Goal: Browse casually

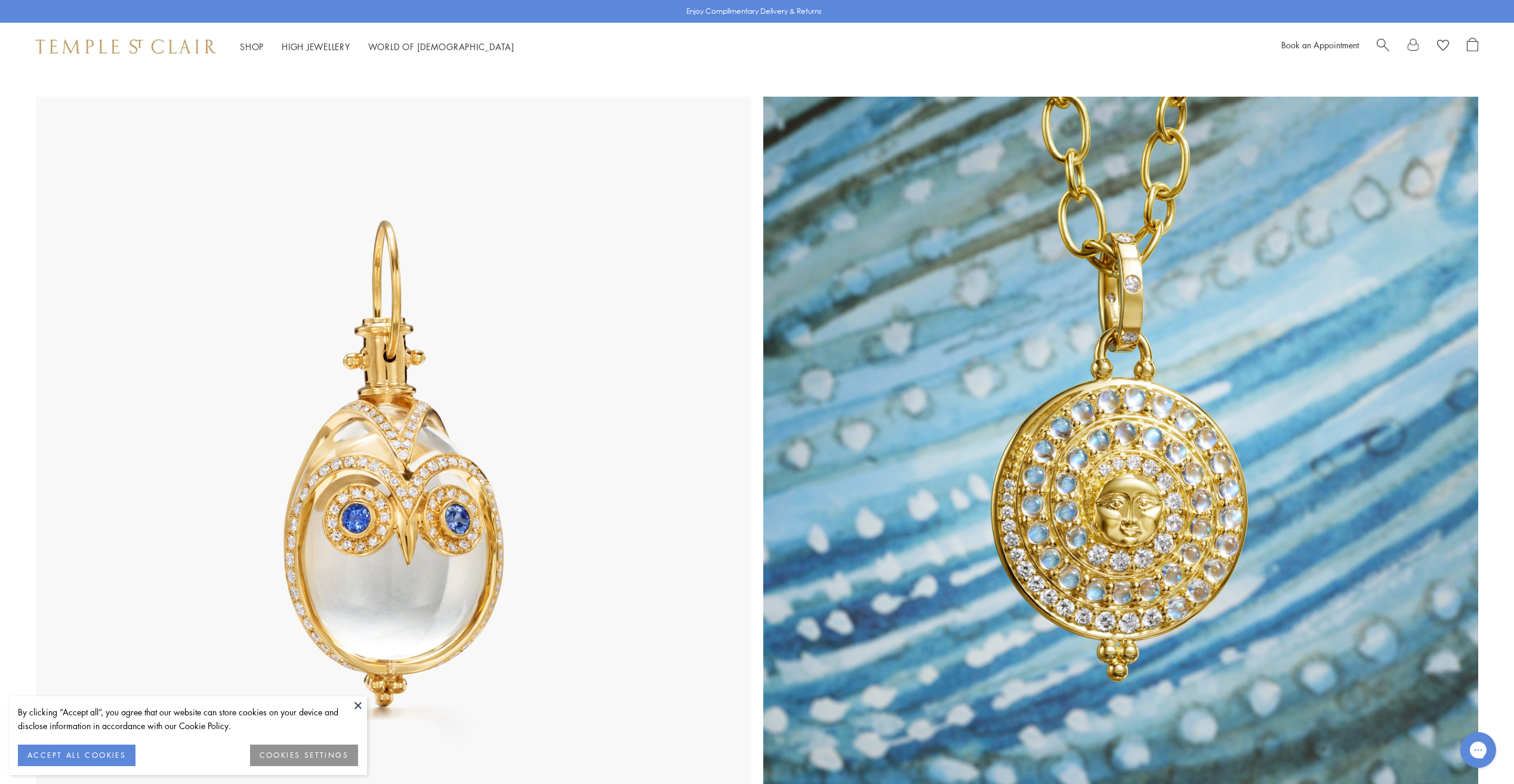
scroll to position [596, 0]
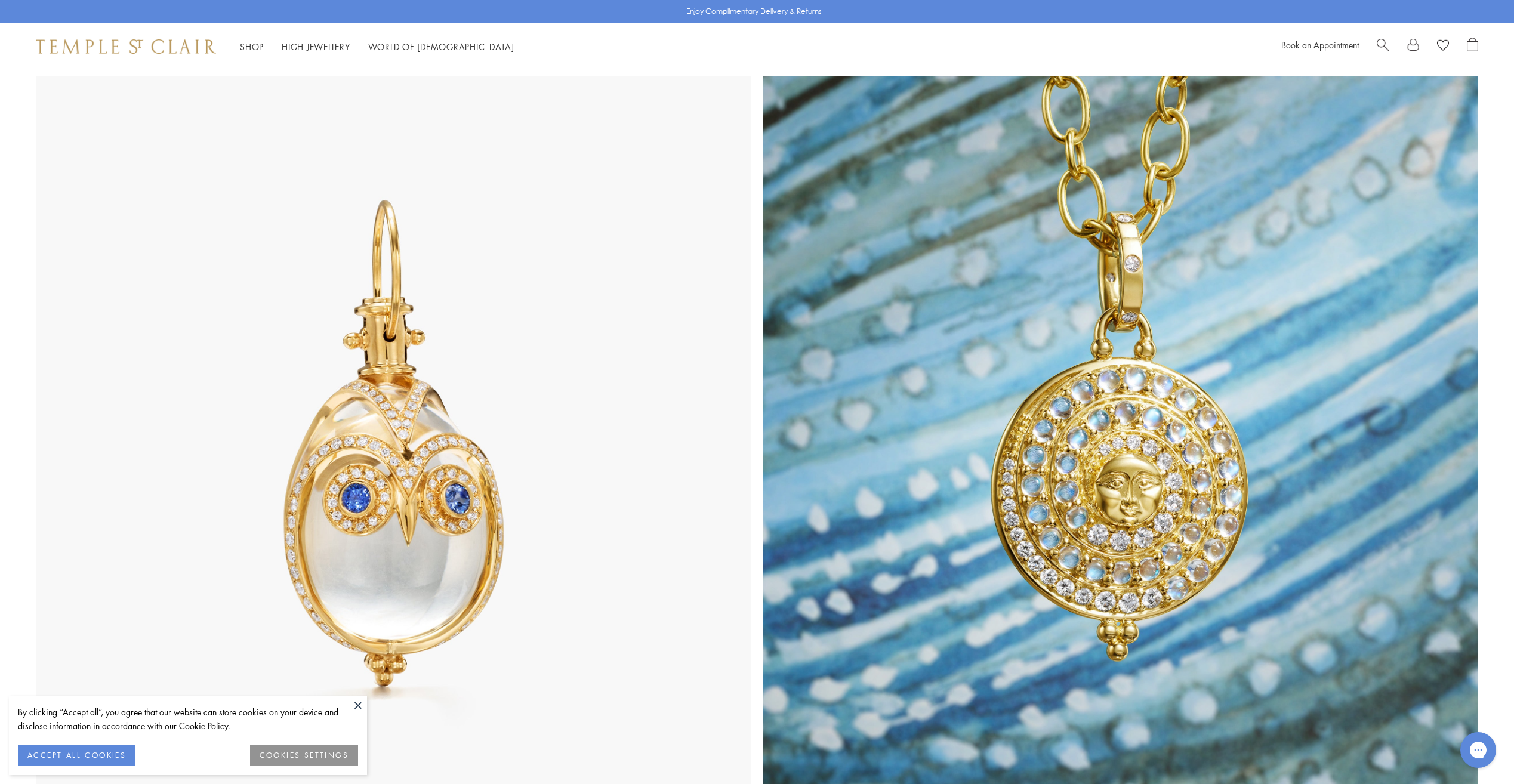
click at [357, 707] on button at bounding box center [358, 705] width 18 height 18
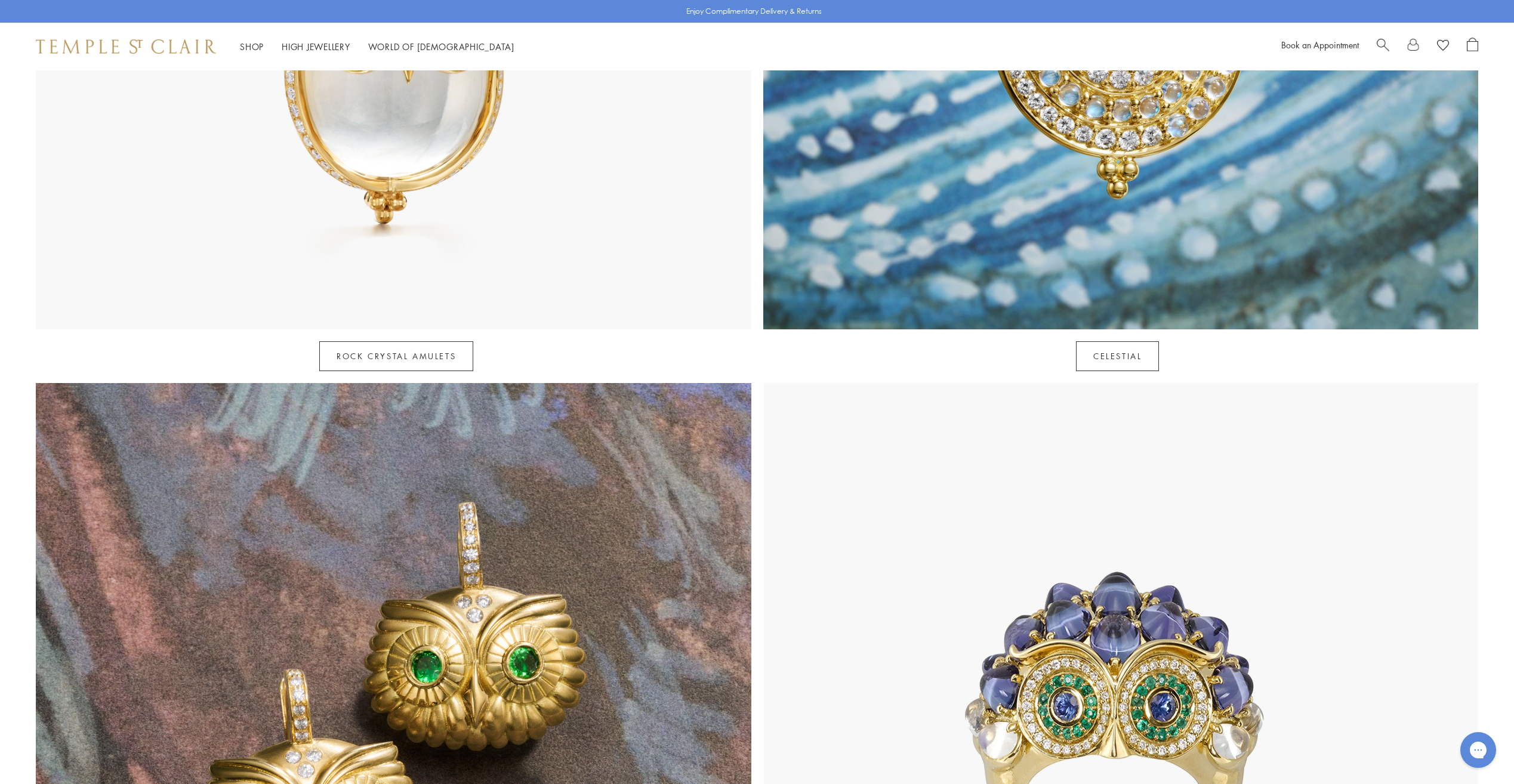
scroll to position [1253, 0]
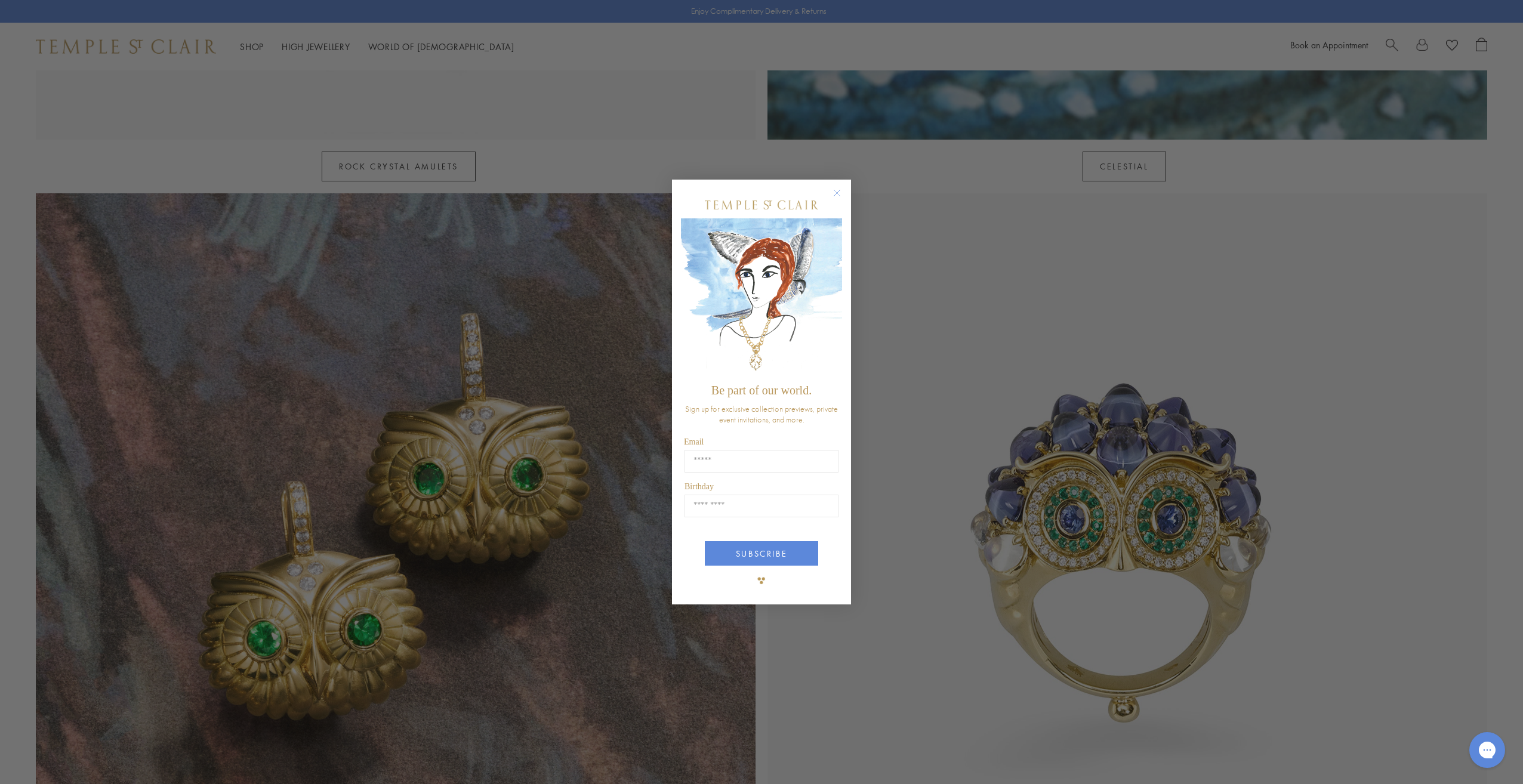
click at [832, 192] on circle "Close dialog" at bounding box center [837, 194] width 14 height 14
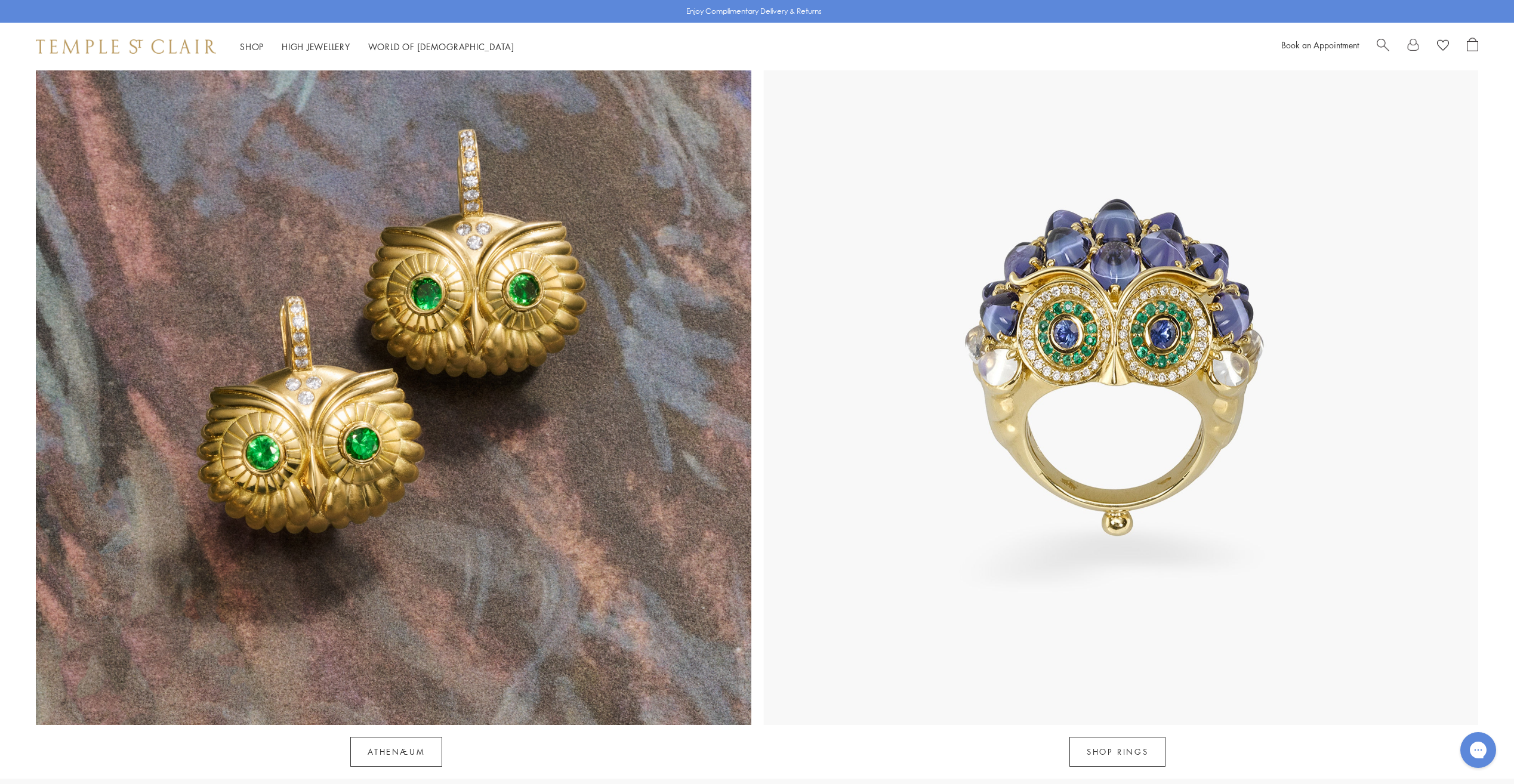
scroll to position [1491, 0]
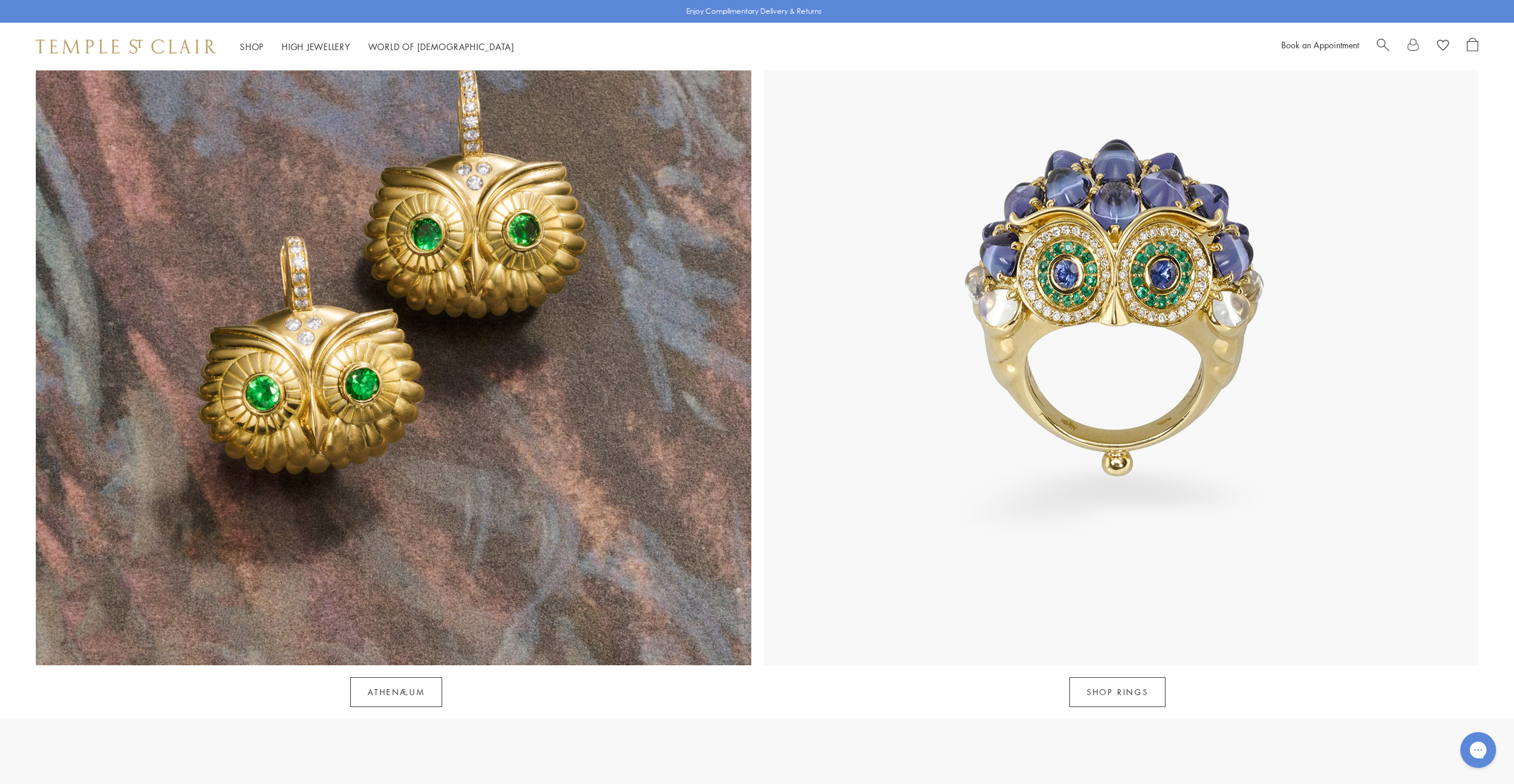
click at [1154, 381] on img at bounding box center [1121, 308] width 716 height 715
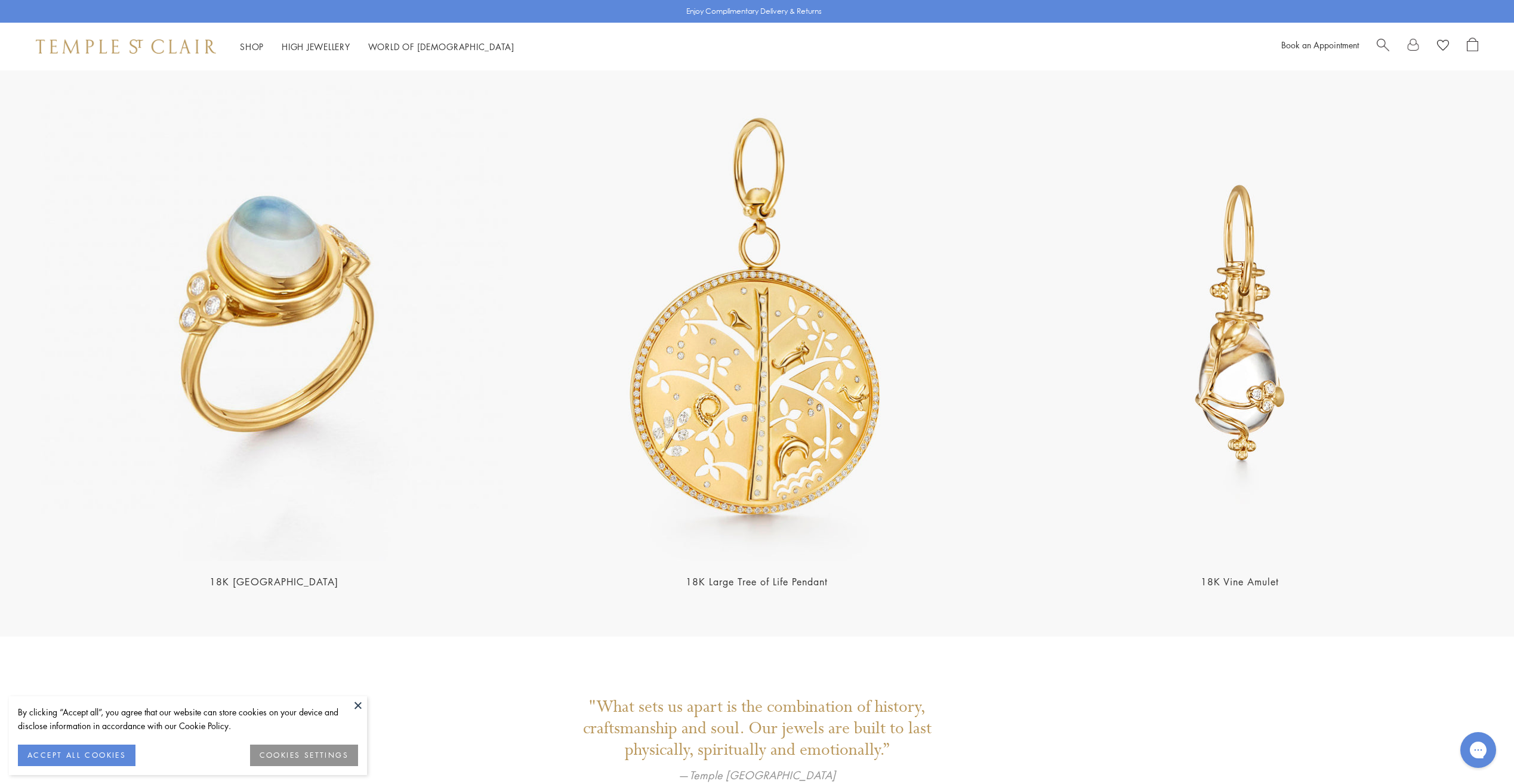
scroll to position [3281, 0]
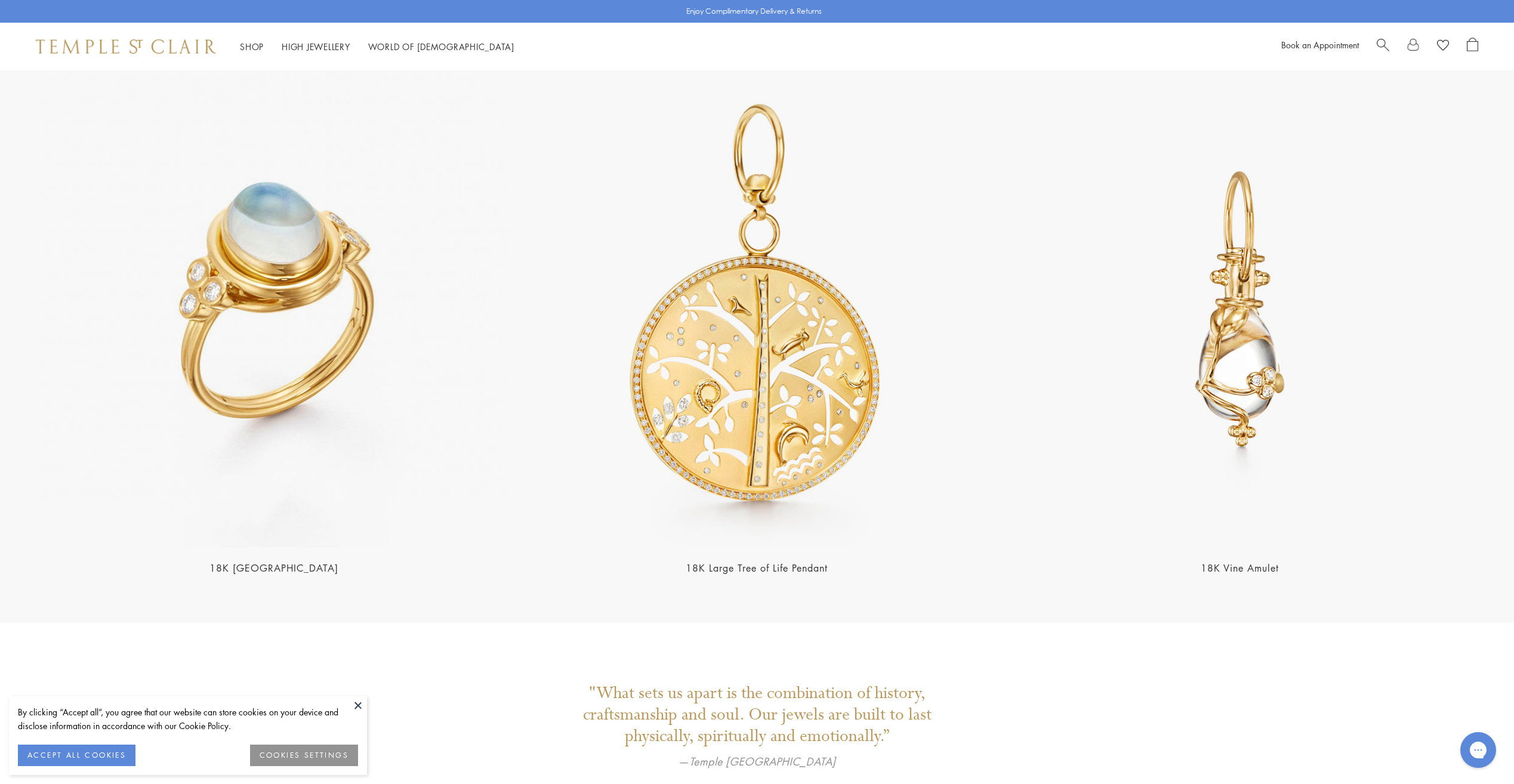
click at [1231, 359] on img at bounding box center [1240, 310] width 476 height 476
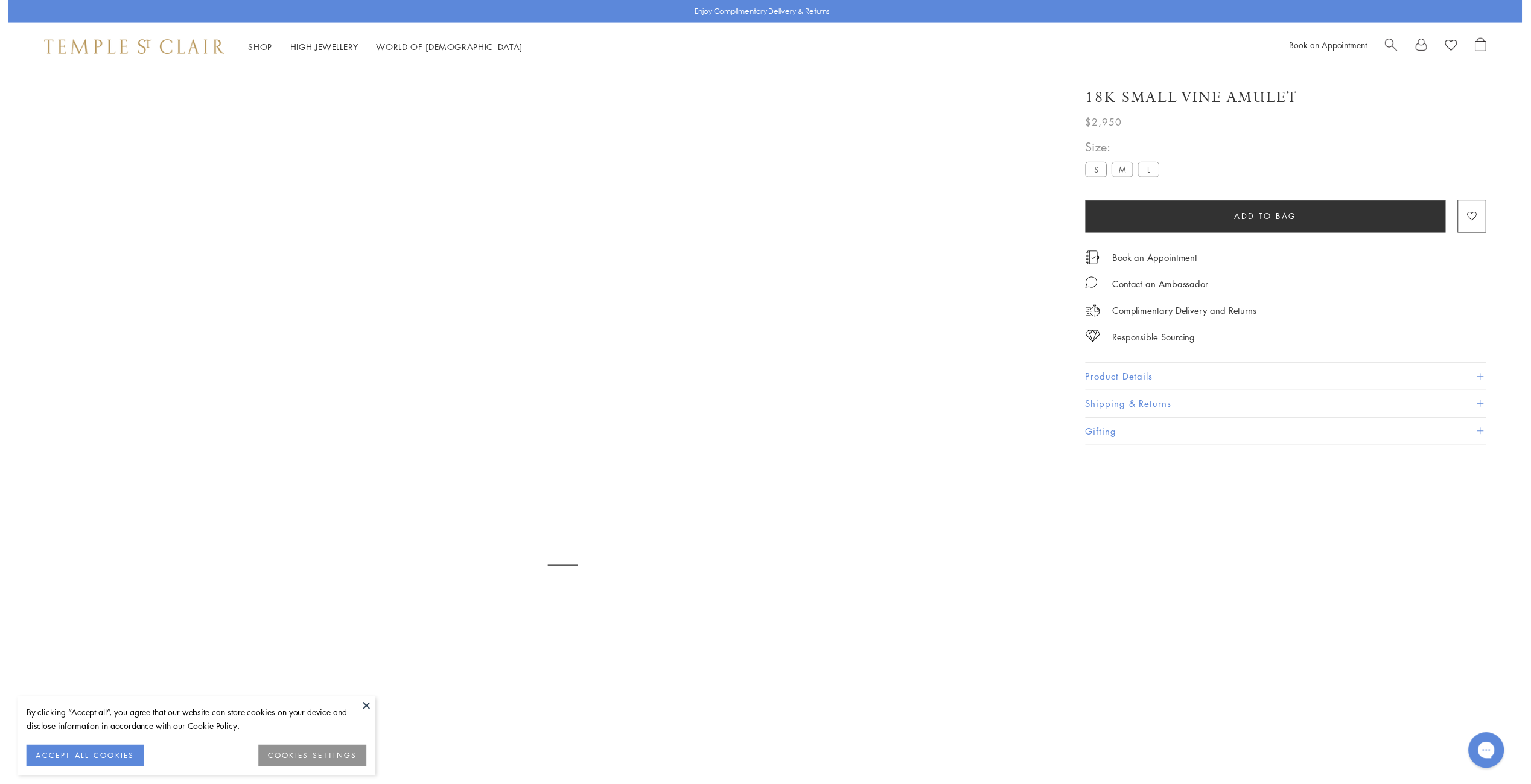
scroll to position [71, 0]
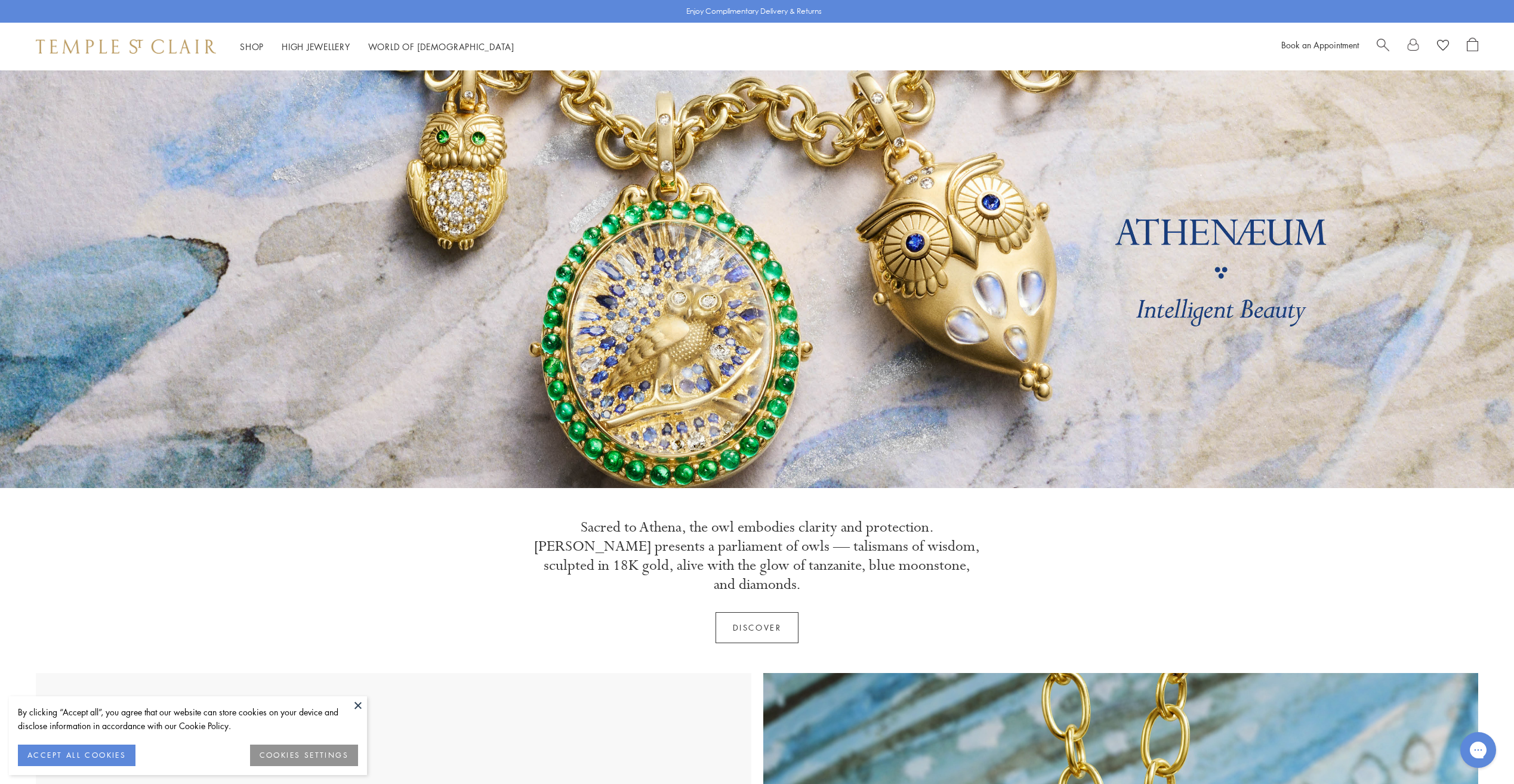
click at [676, 187] on link at bounding box center [757, 279] width 1514 height 418
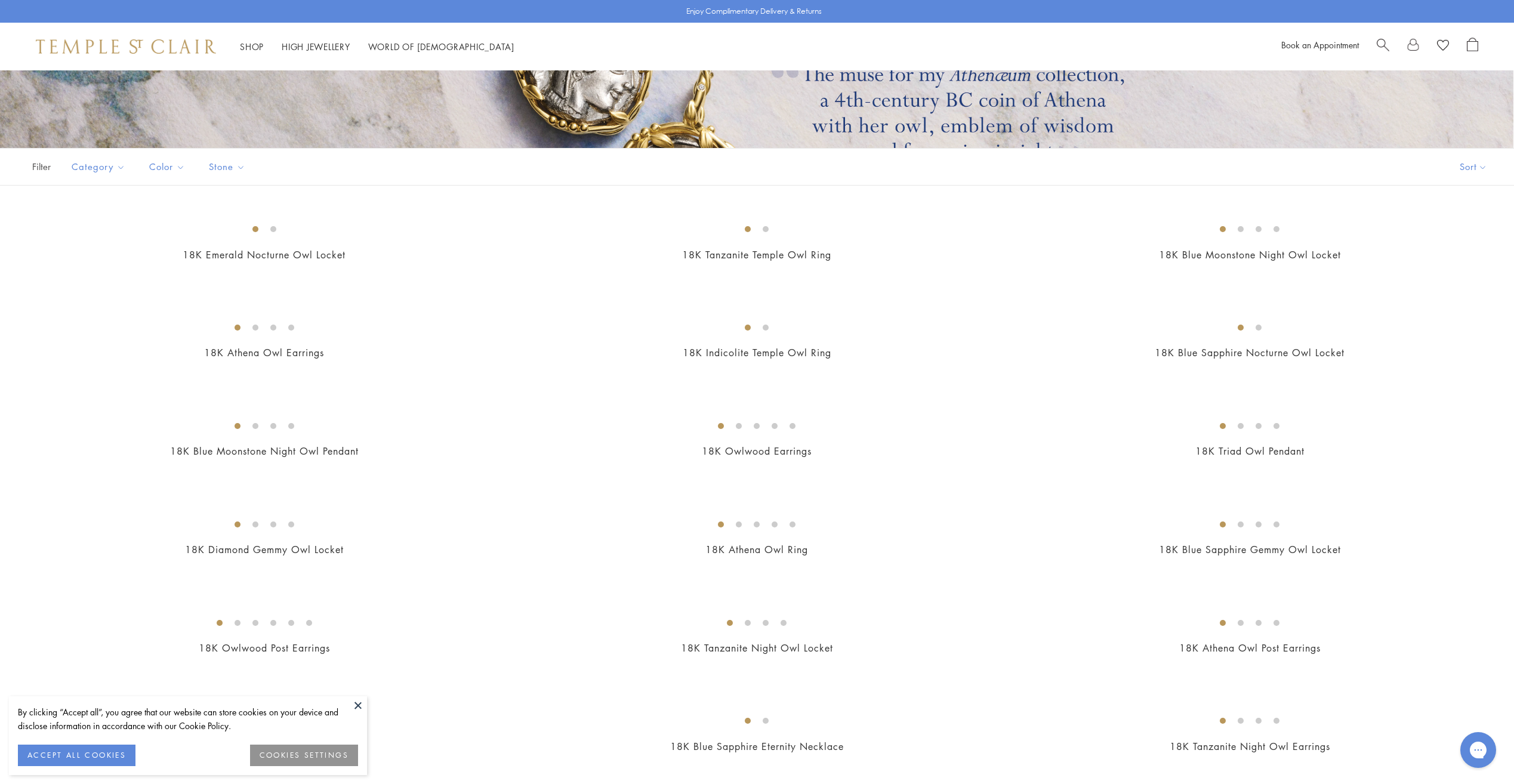
scroll to position [298, 0]
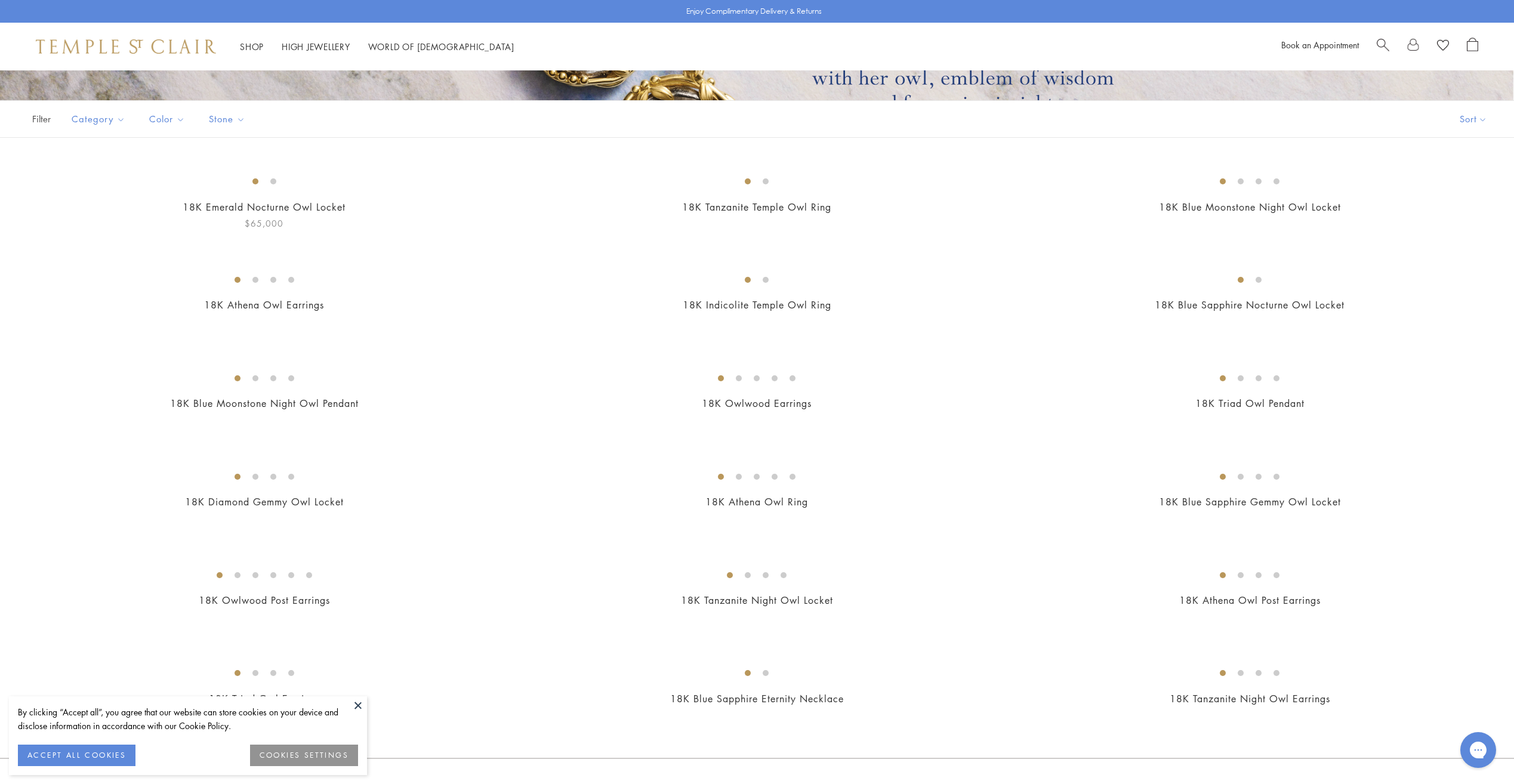
click at [0, 0] on img at bounding box center [0, 0] width 0 height 0
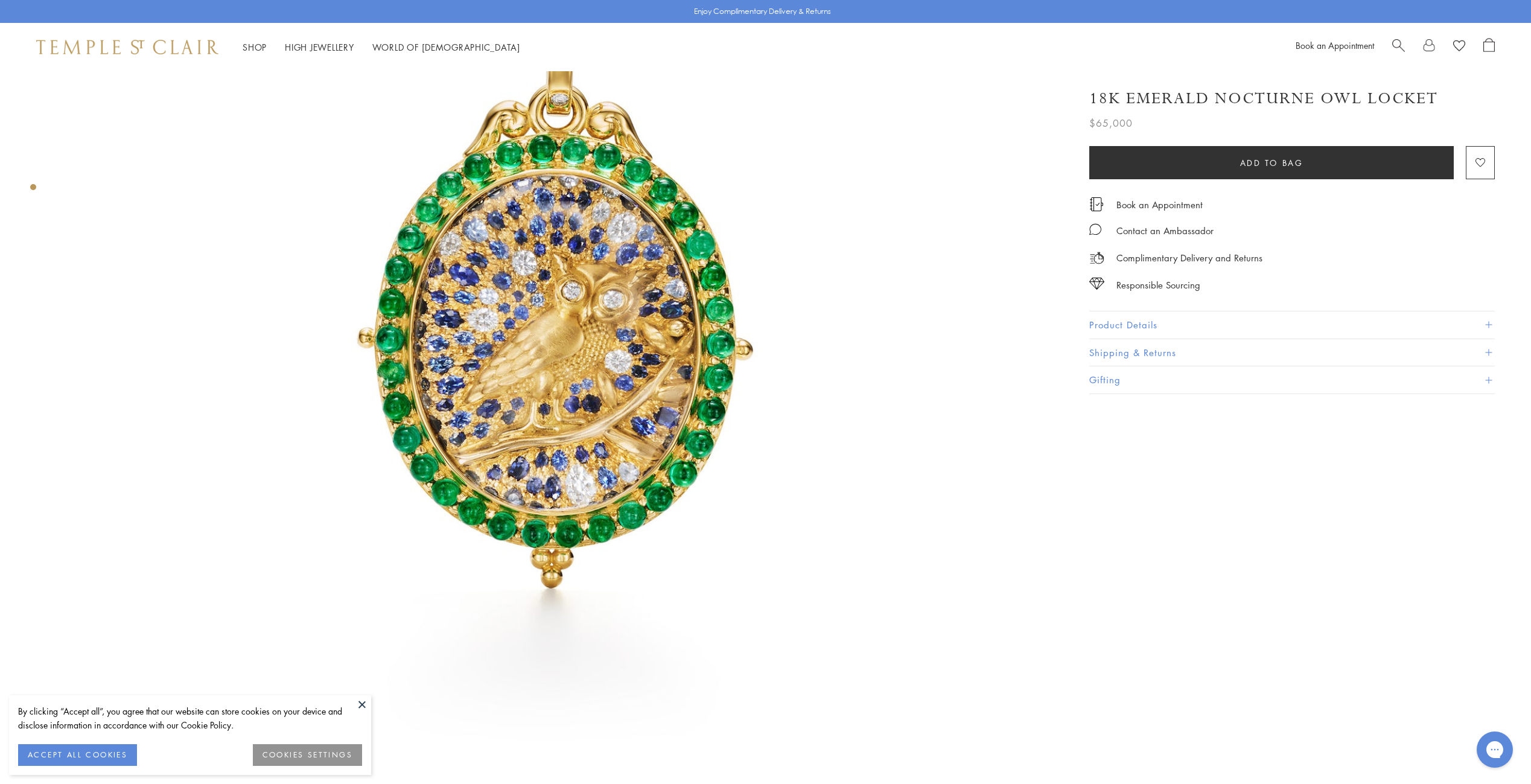
scroll to position [302, 0]
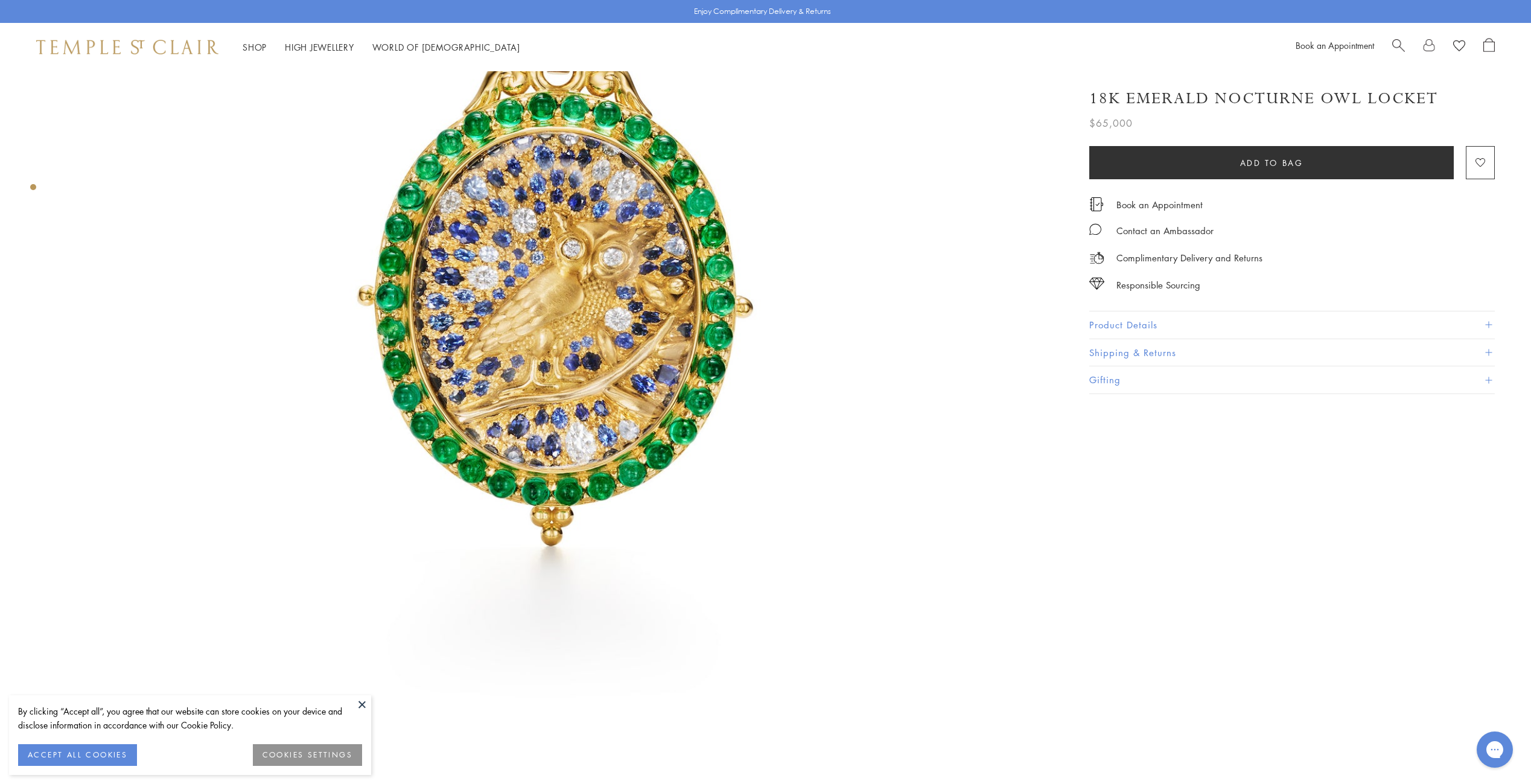
click at [553, 311] on img at bounding box center [560, 269] width 1000 height 1000
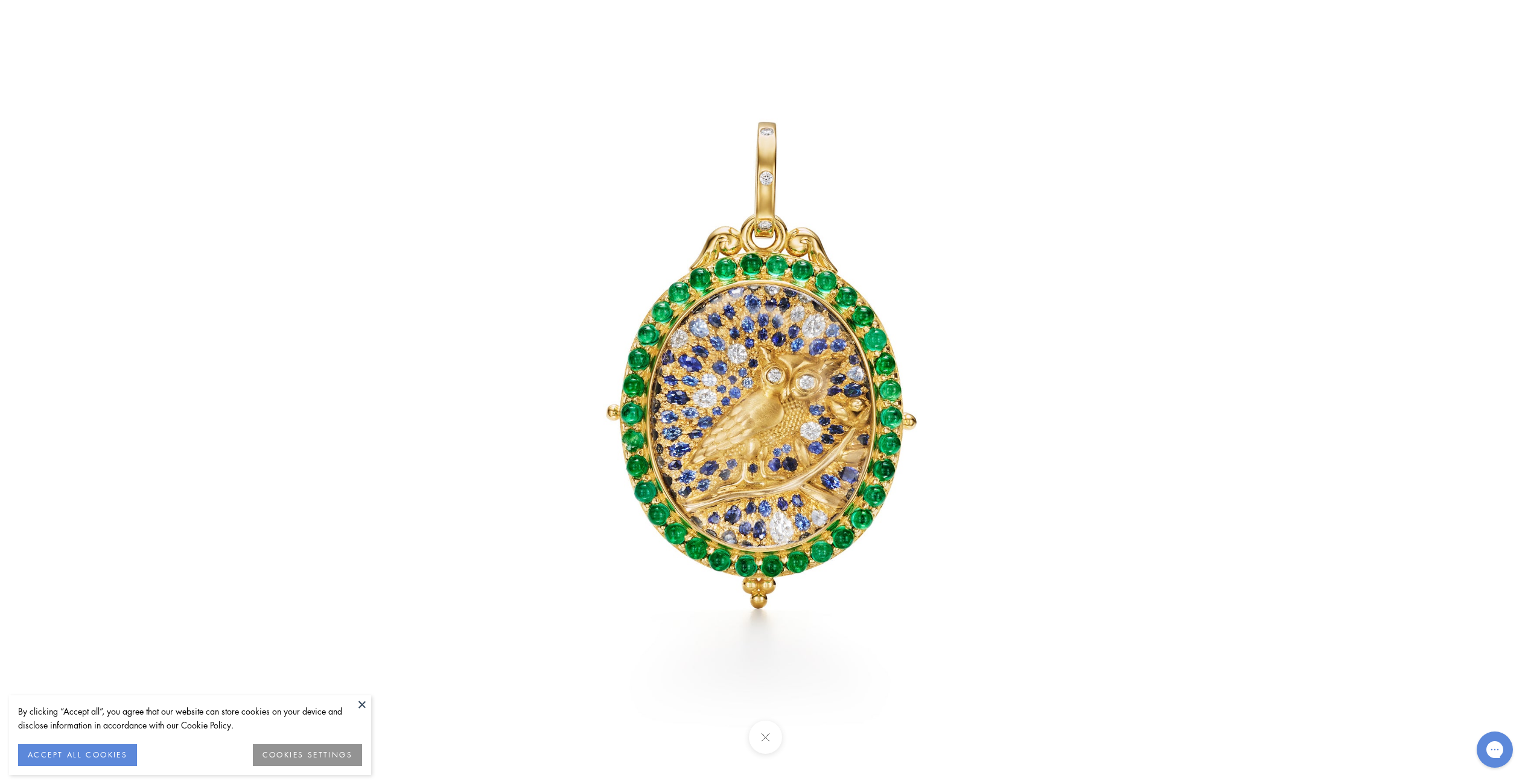
click at [733, 319] on img at bounding box center [765, 392] width 784 height 784
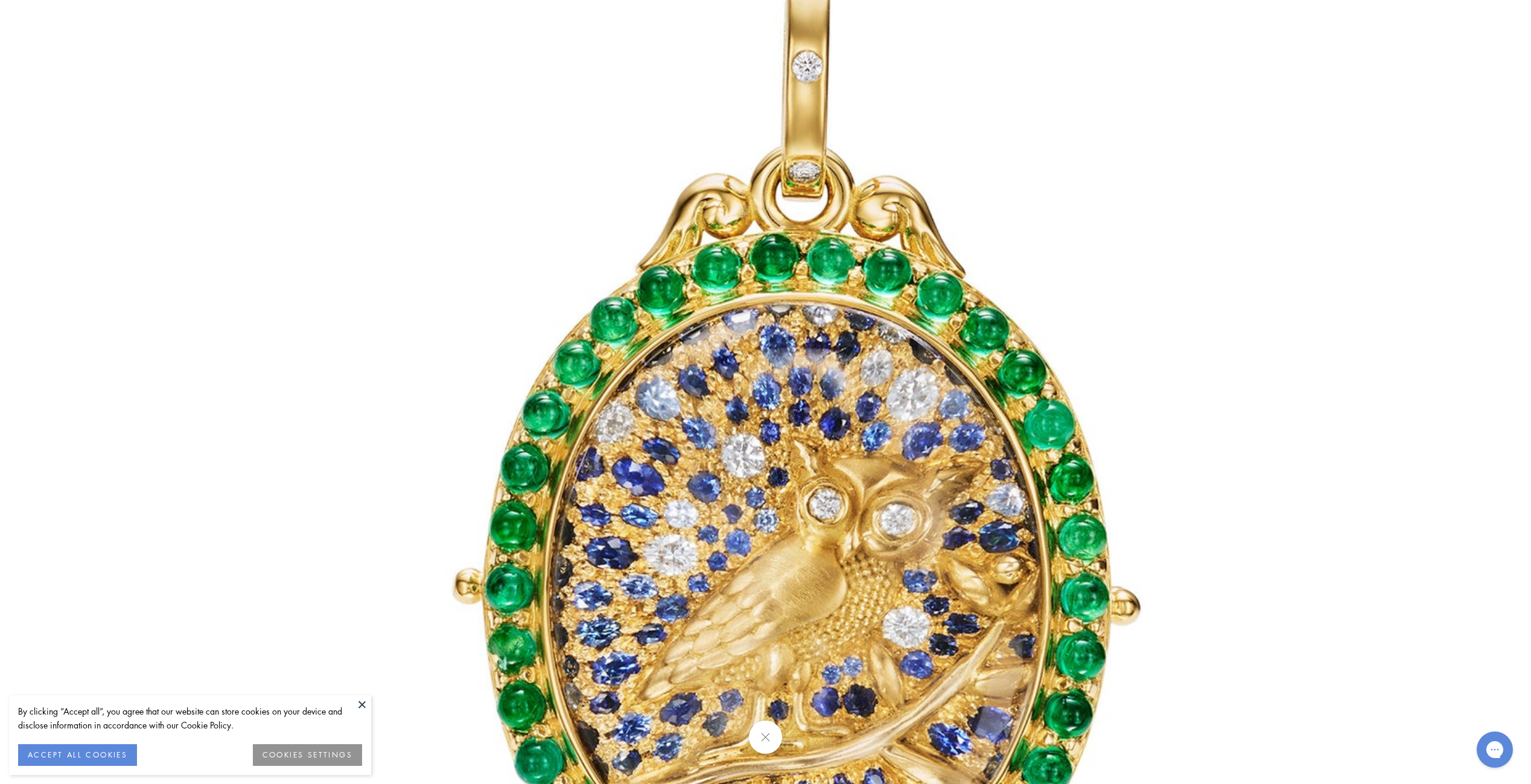
click at [726, 318] on img at bounding box center [806, 541] width 1738 height 1738
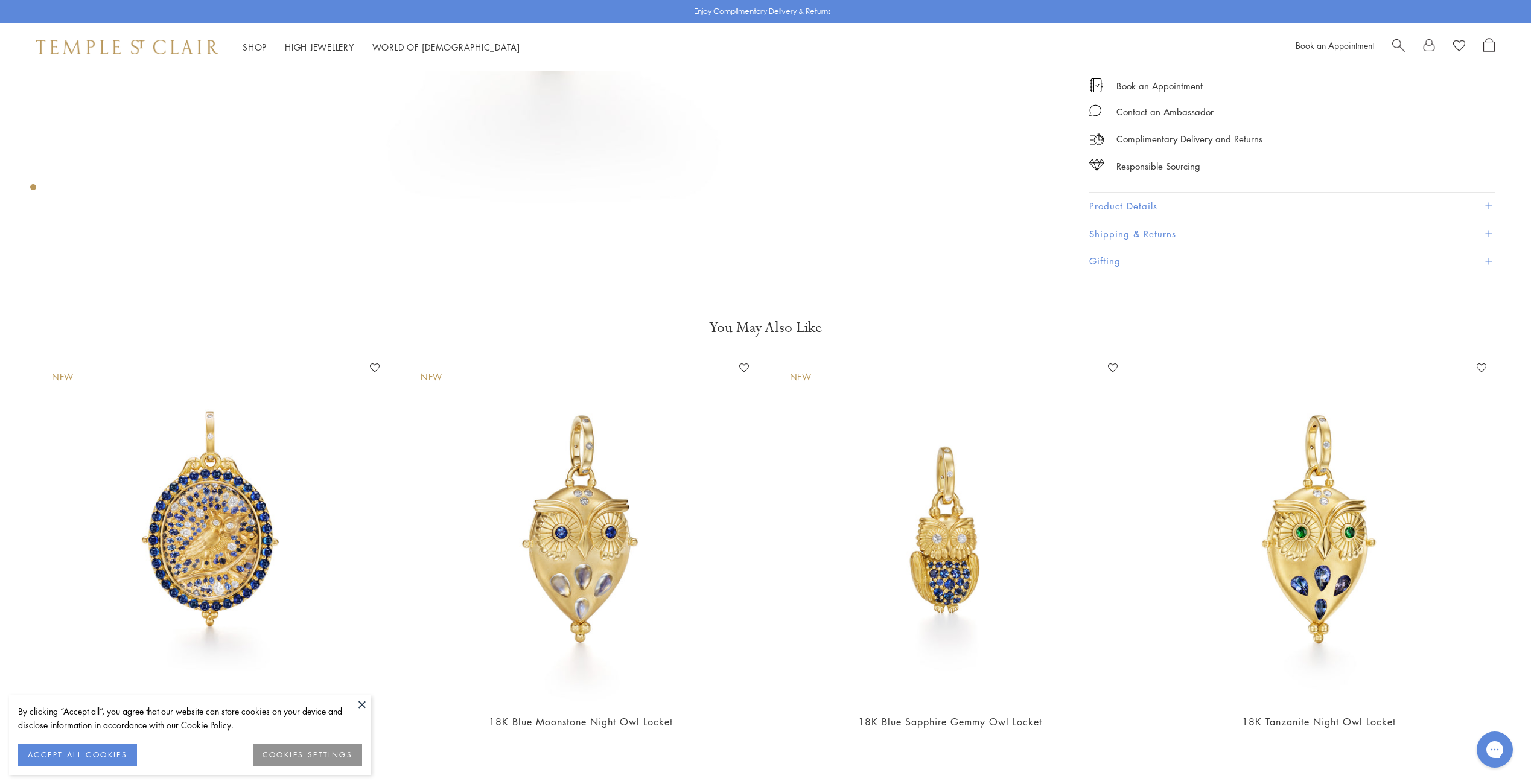
scroll to position [966, 0]
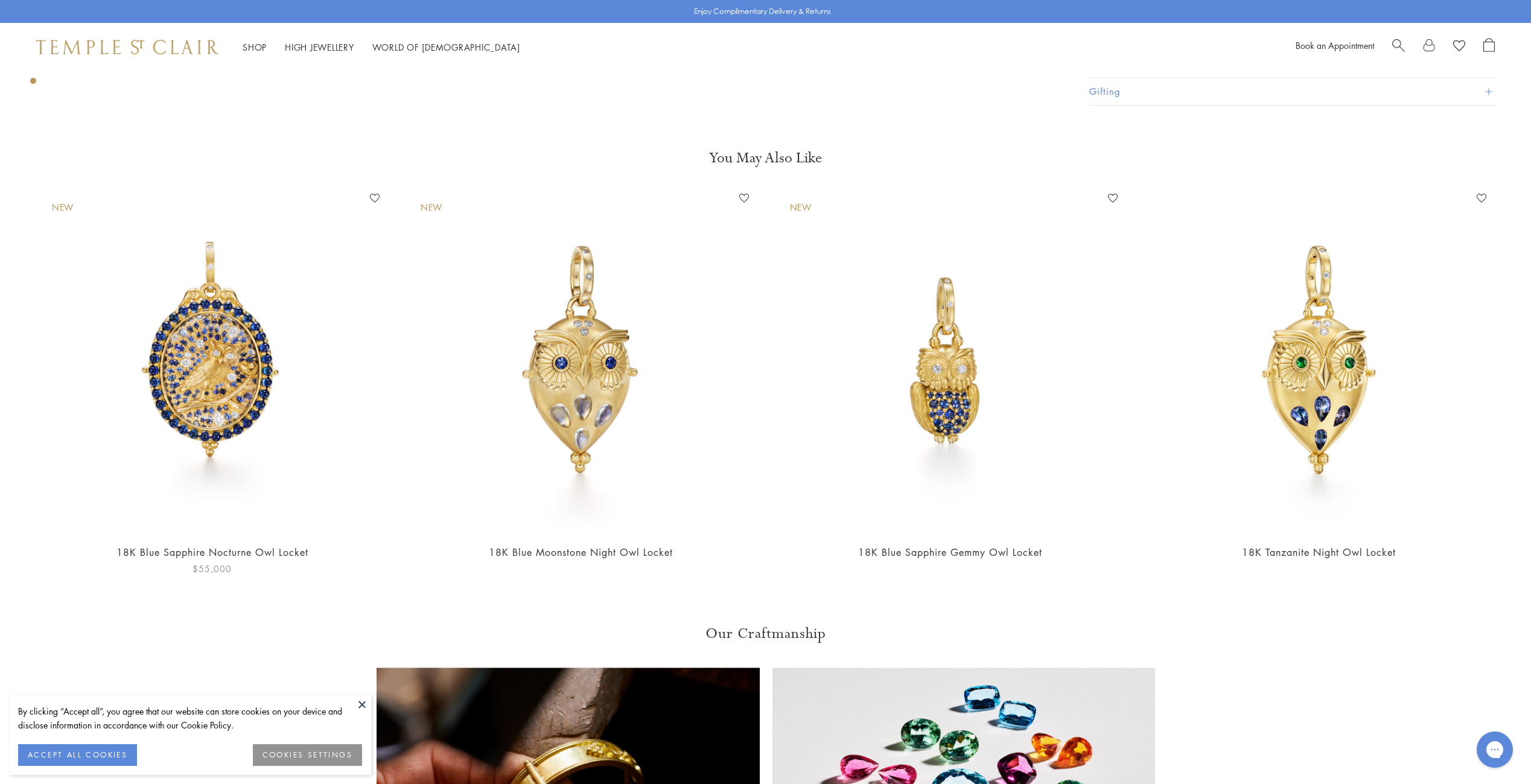
click at [109, 389] on img at bounding box center [212, 361] width 345 height 345
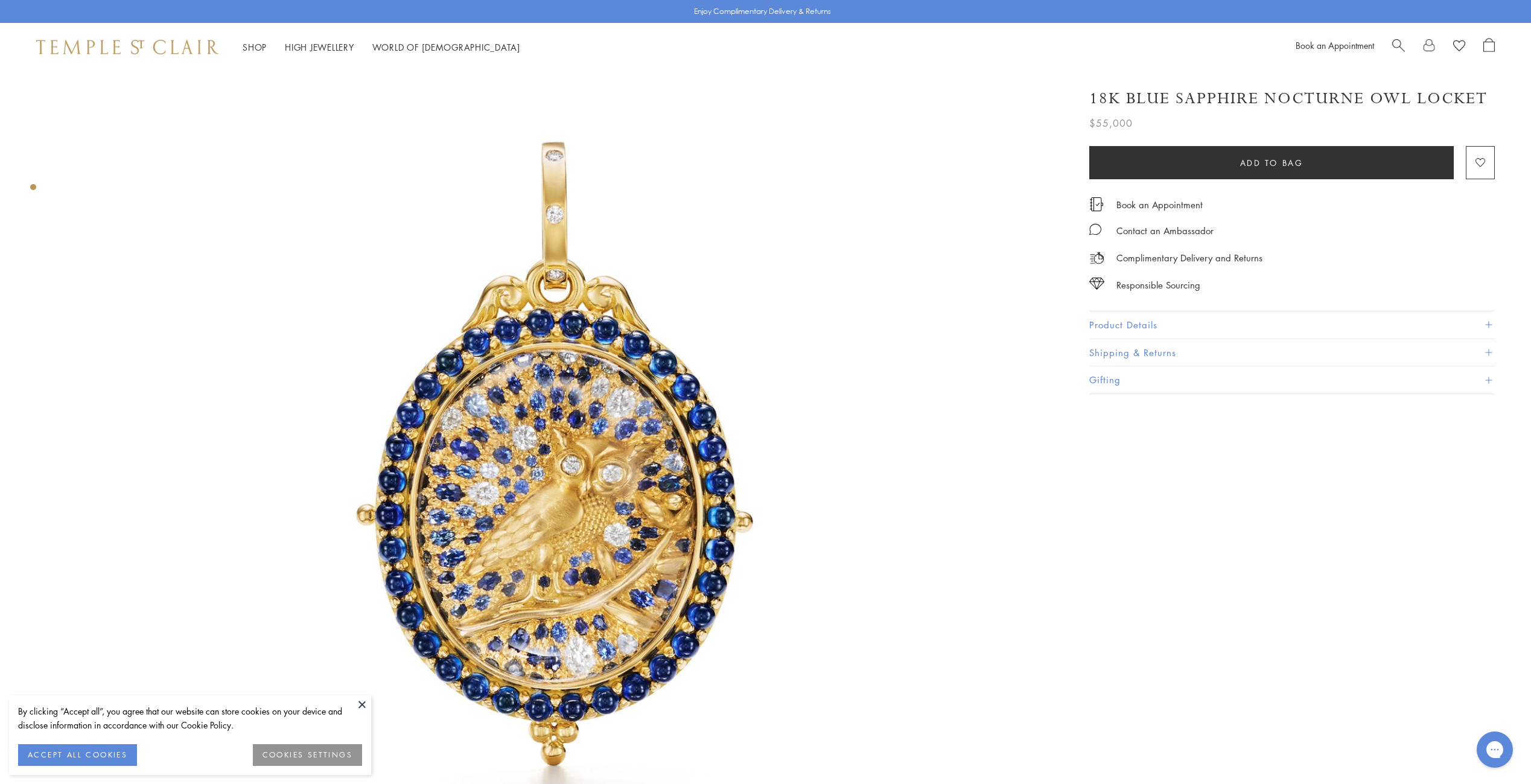
scroll to position [181, 0]
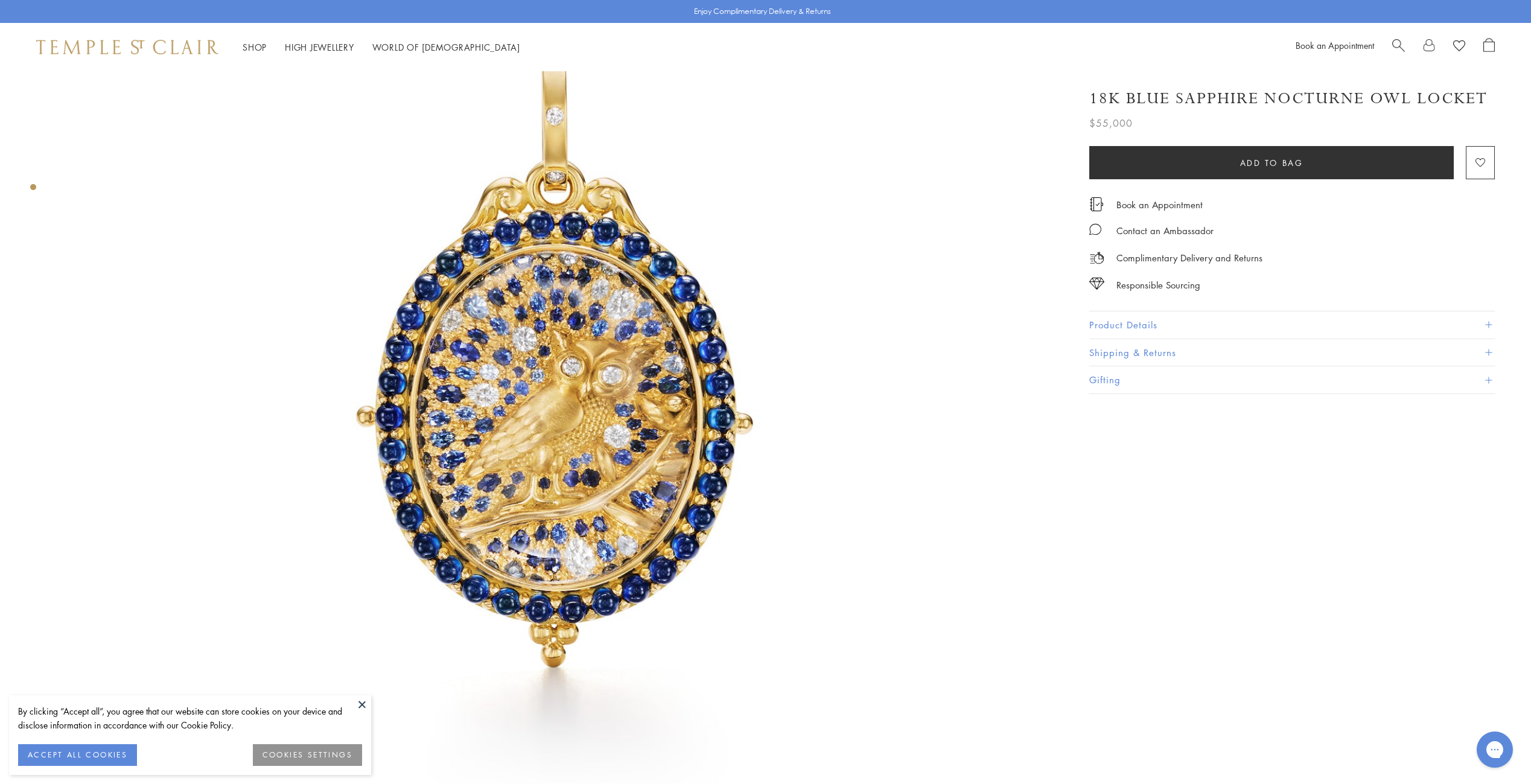
click at [594, 361] on img at bounding box center [560, 390] width 1000 height 1000
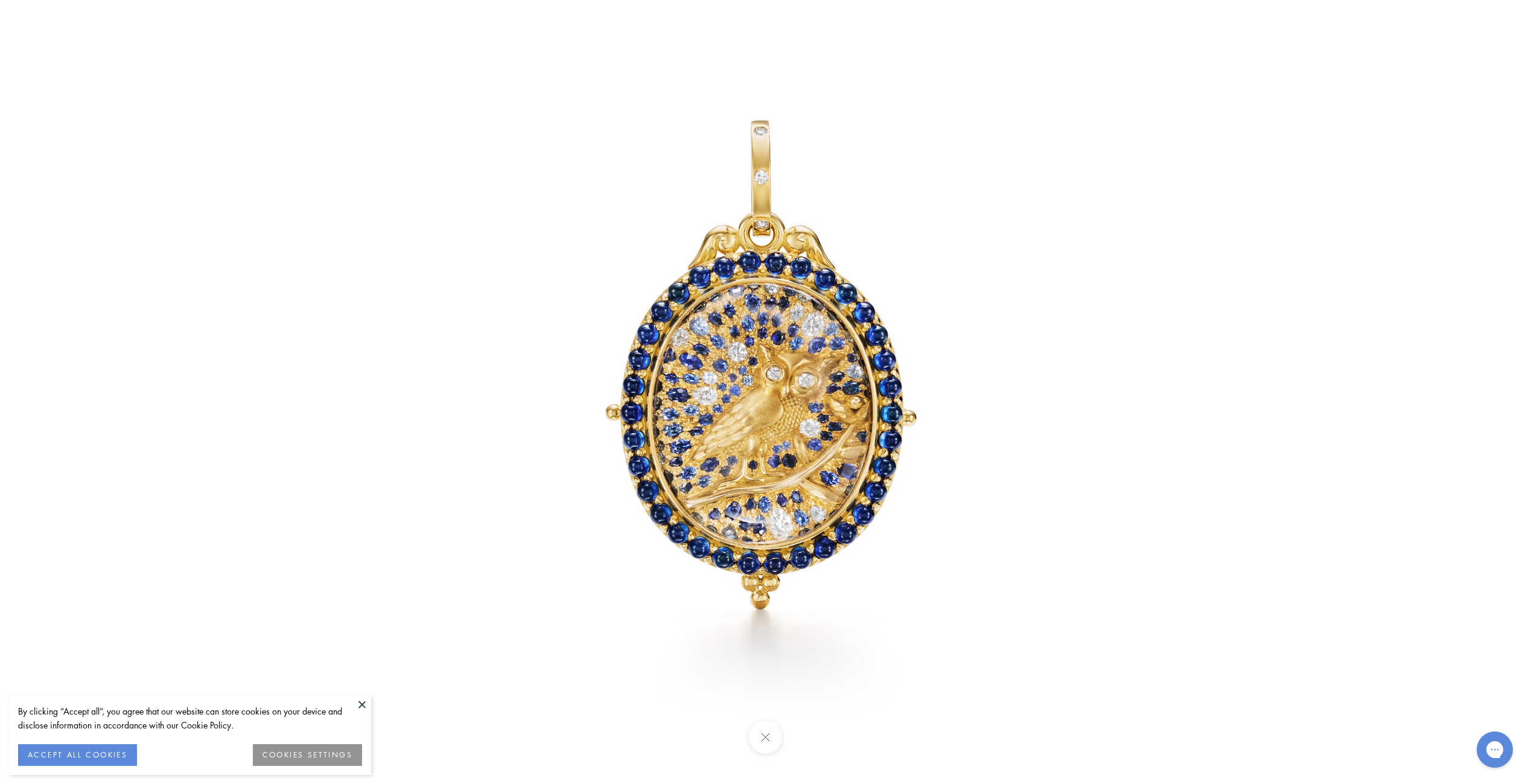
click at [1251, 237] on div at bounding box center [1139, 392] width 1531 height 784
click at [763, 747] on button at bounding box center [765, 737] width 33 height 33
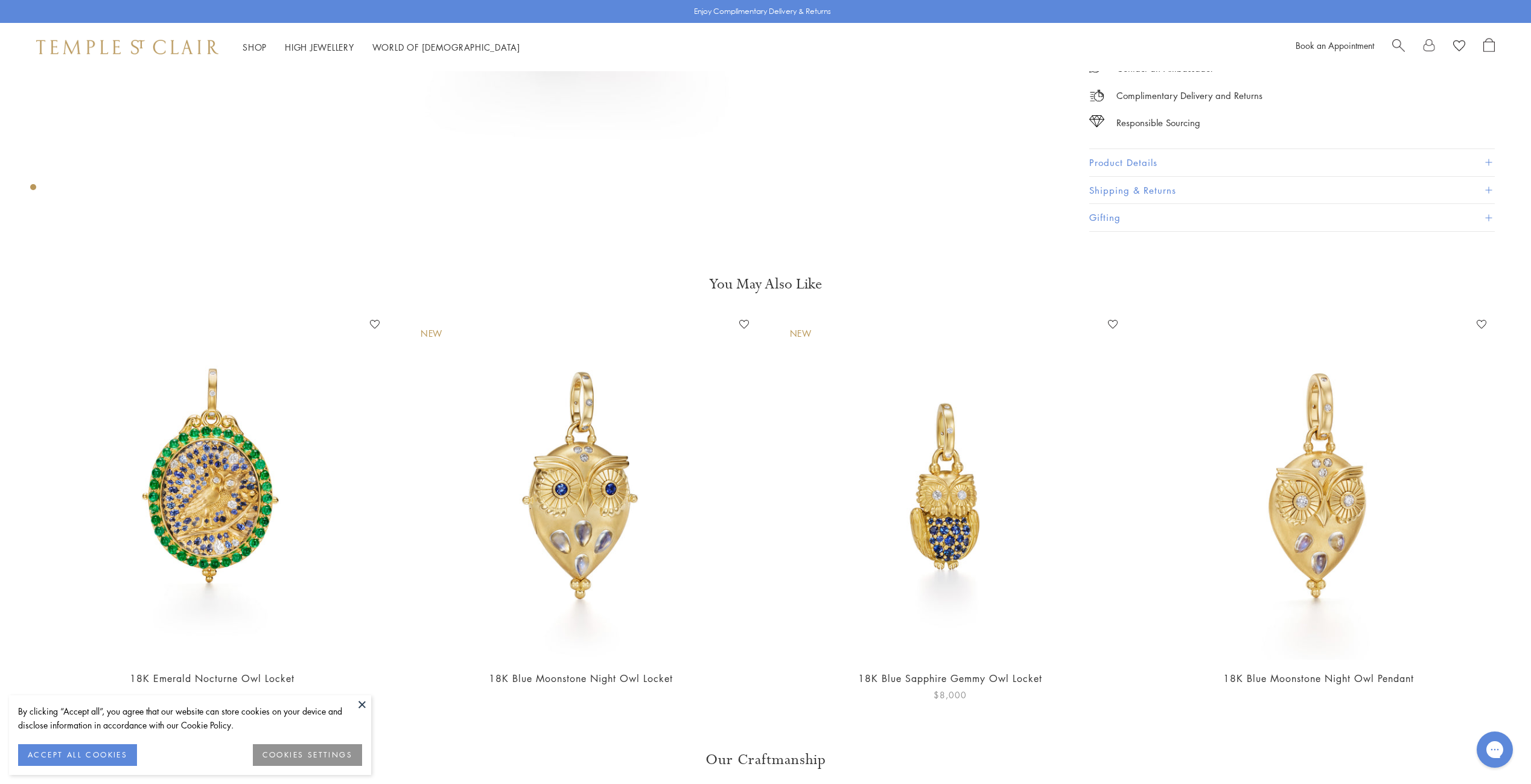
scroll to position [827, 0]
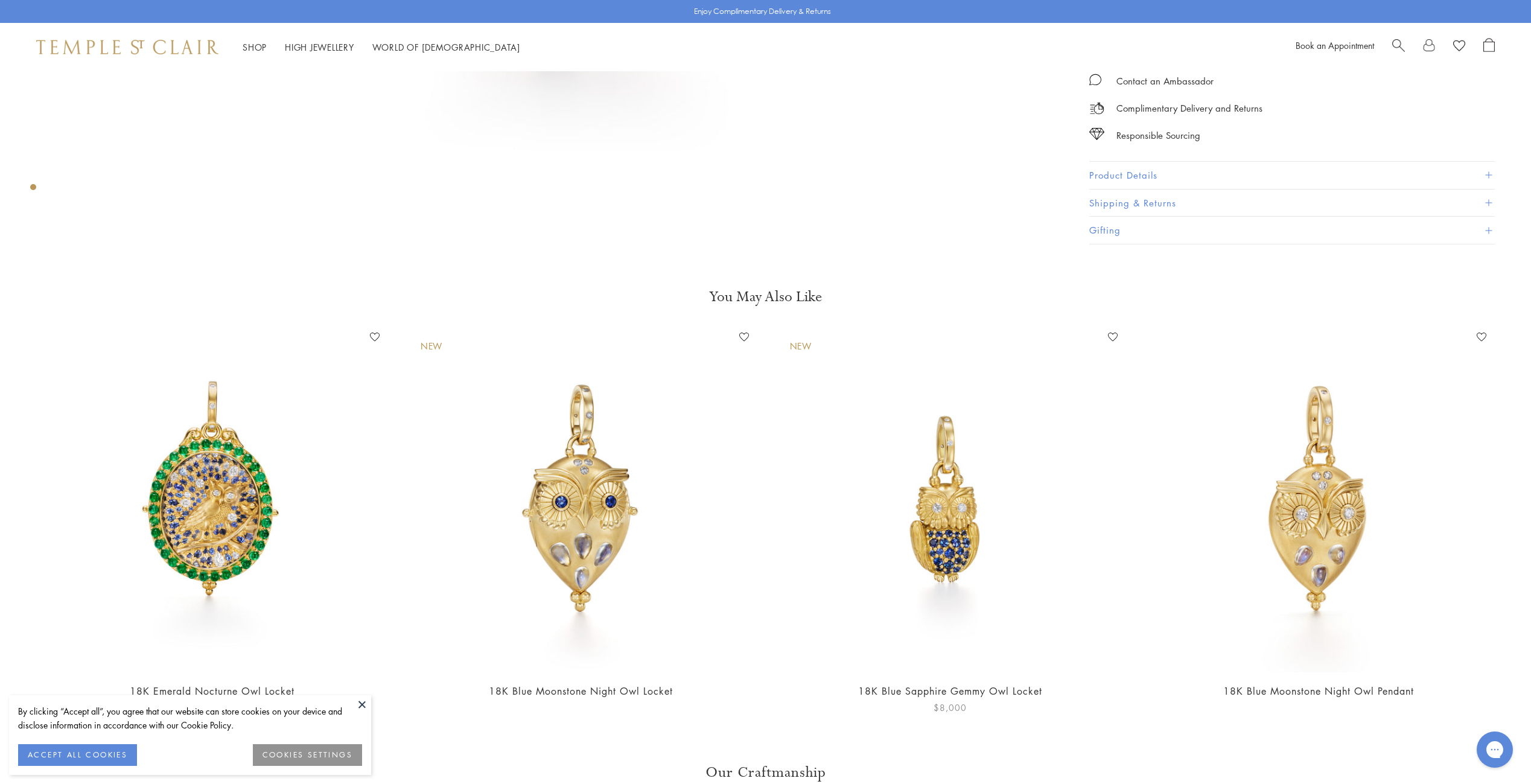
click at [931, 441] on img at bounding box center [950, 500] width 345 height 345
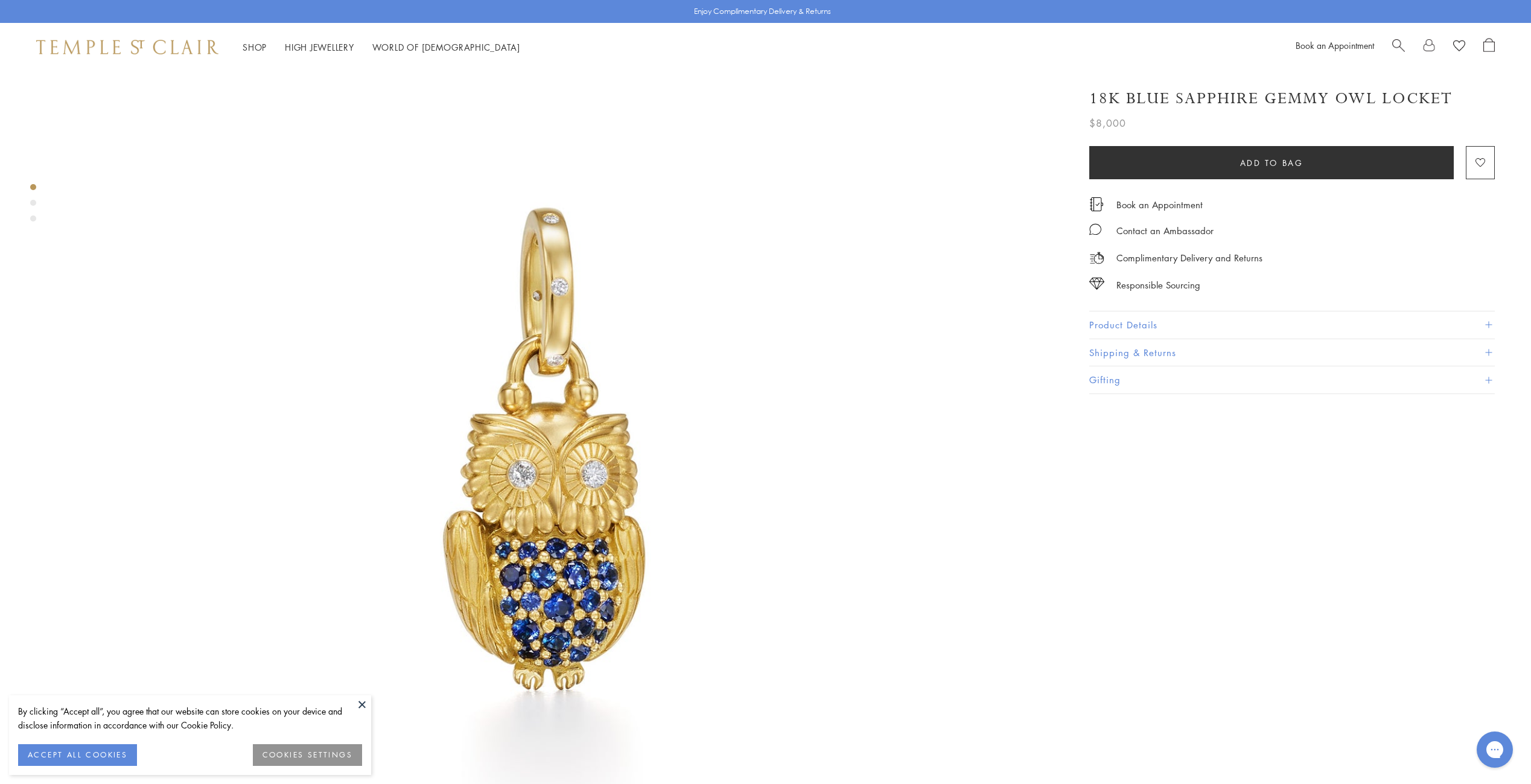
scroll to position [120, 0]
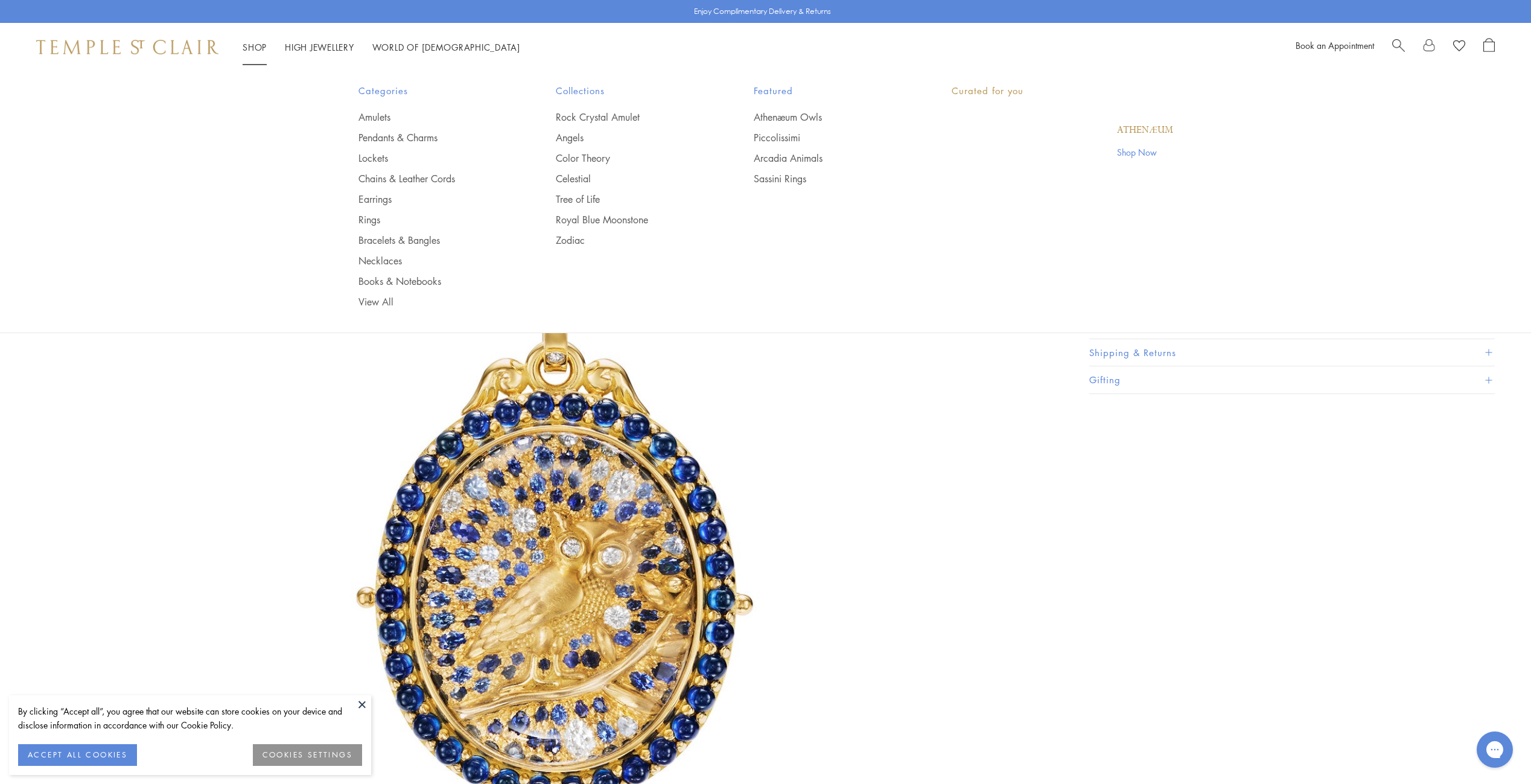
click at [253, 44] on link "Shop Shop" at bounding box center [255, 47] width 24 height 12
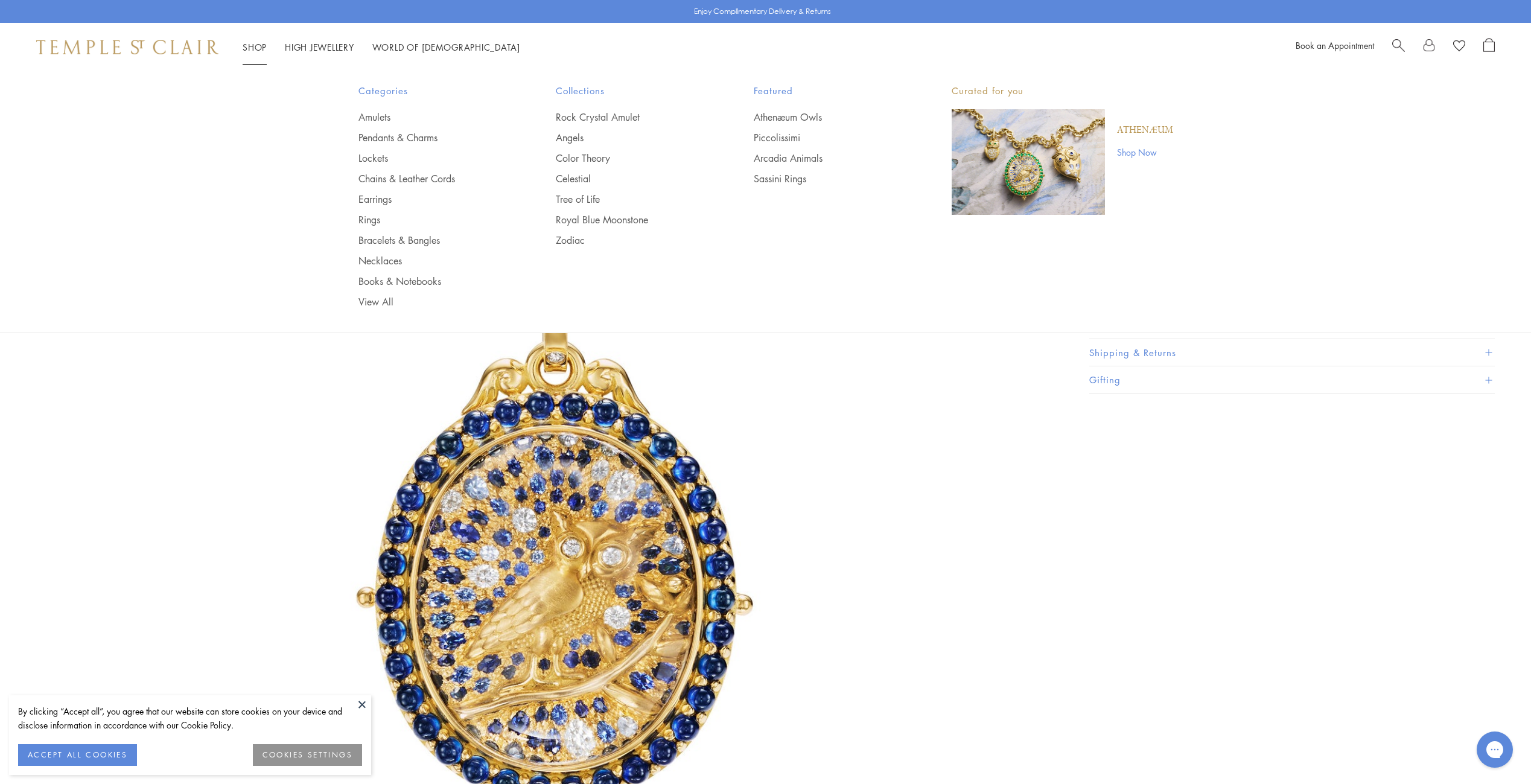
click at [1036, 158] on img "Main navigation" at bounding box center [1029, 162] width 153 height 106
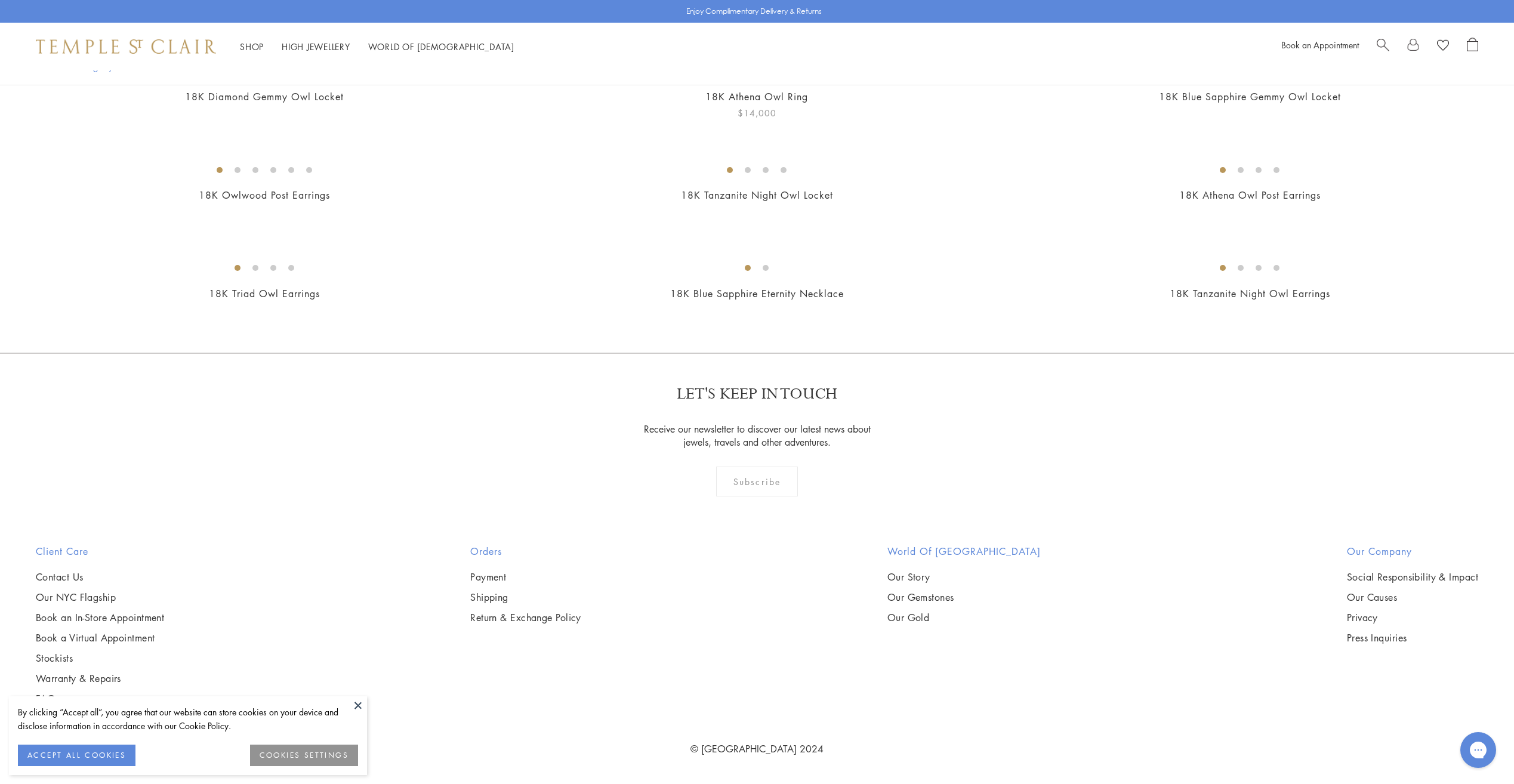
scroll to position [2148, 0]
click at [0, 0] on img at bounding box center [0, 0] width 0 height 0
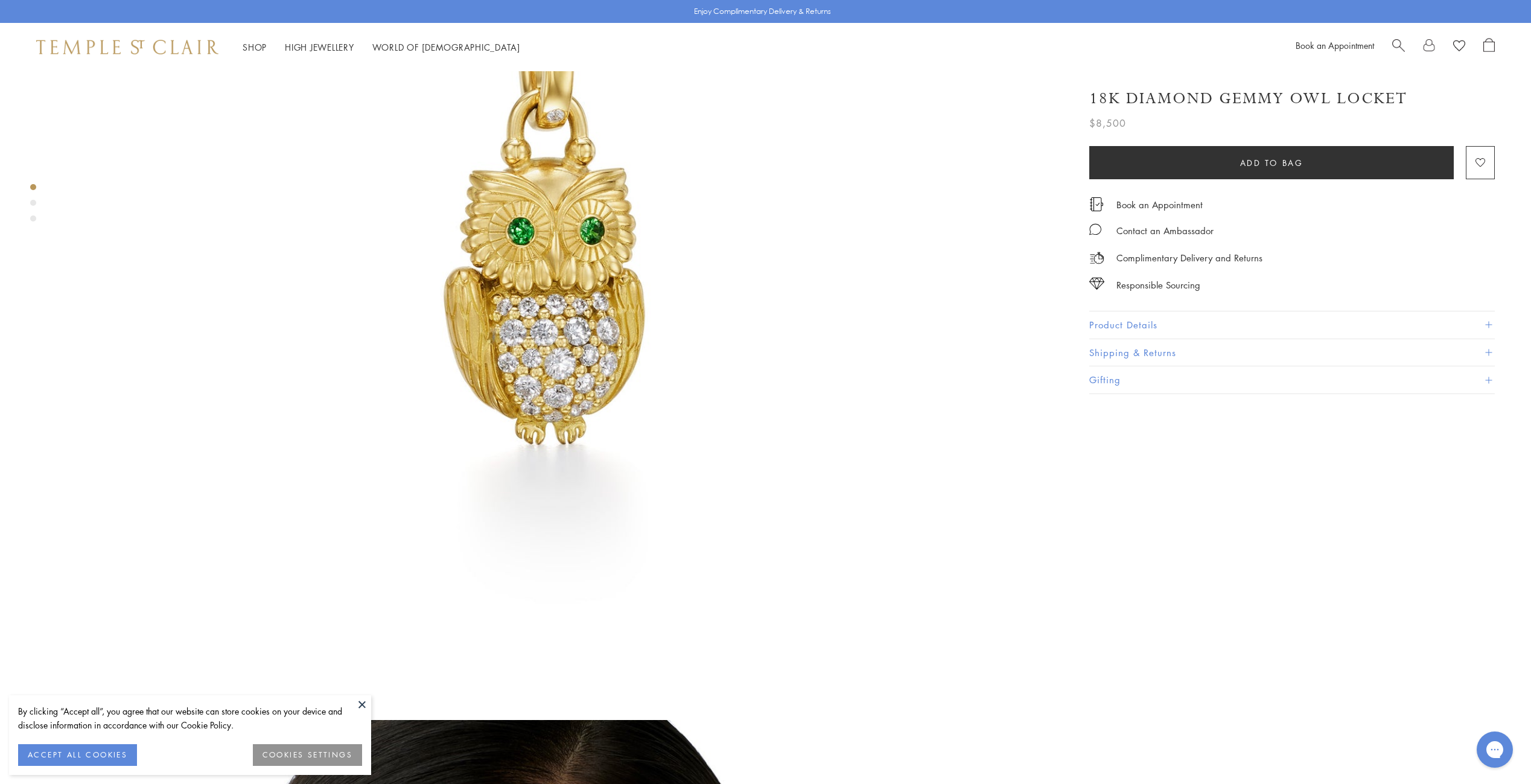
scroll to position [353, 0]
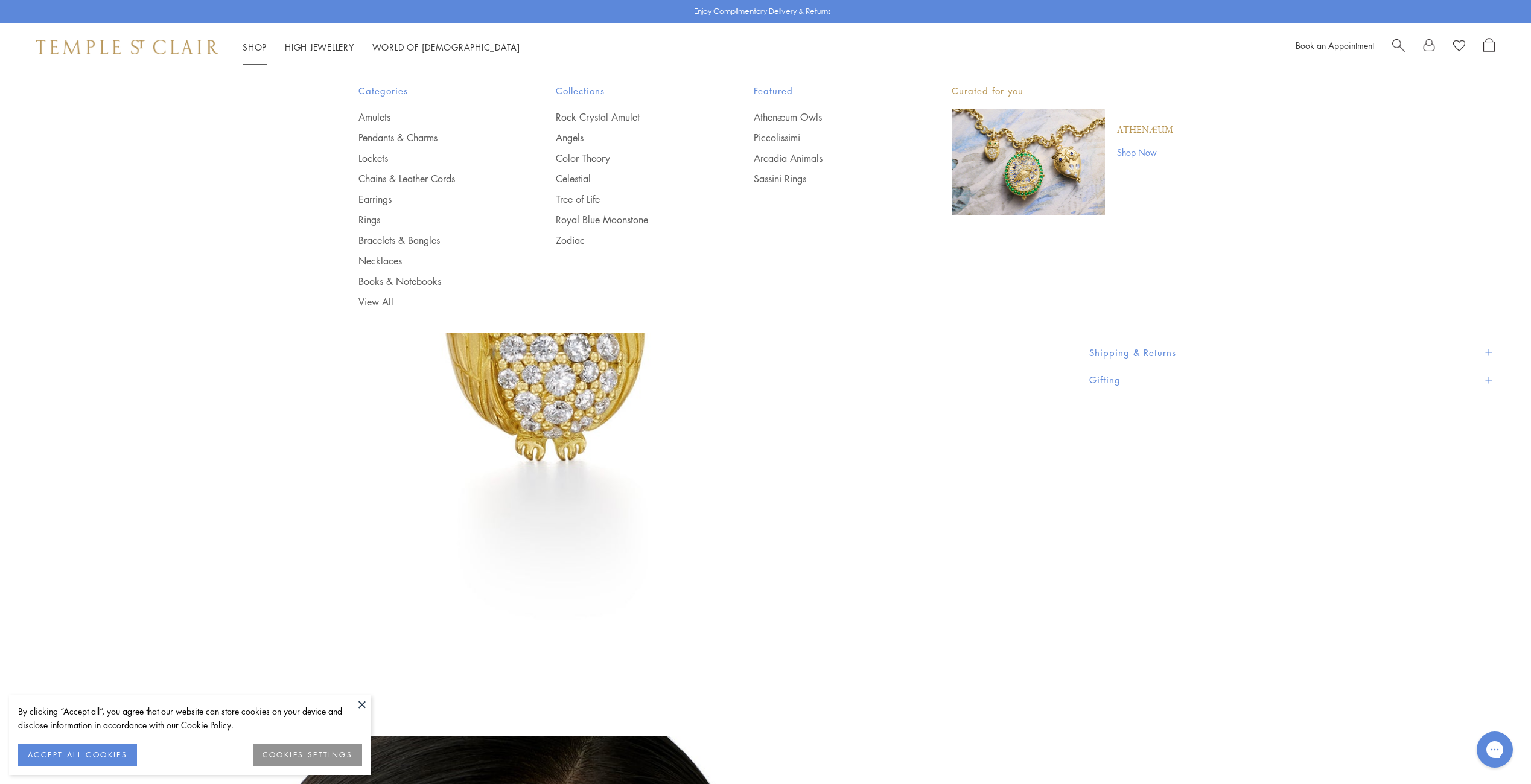
click at [172, 41] on img at bounding box center [128, 47] width 182 height 15
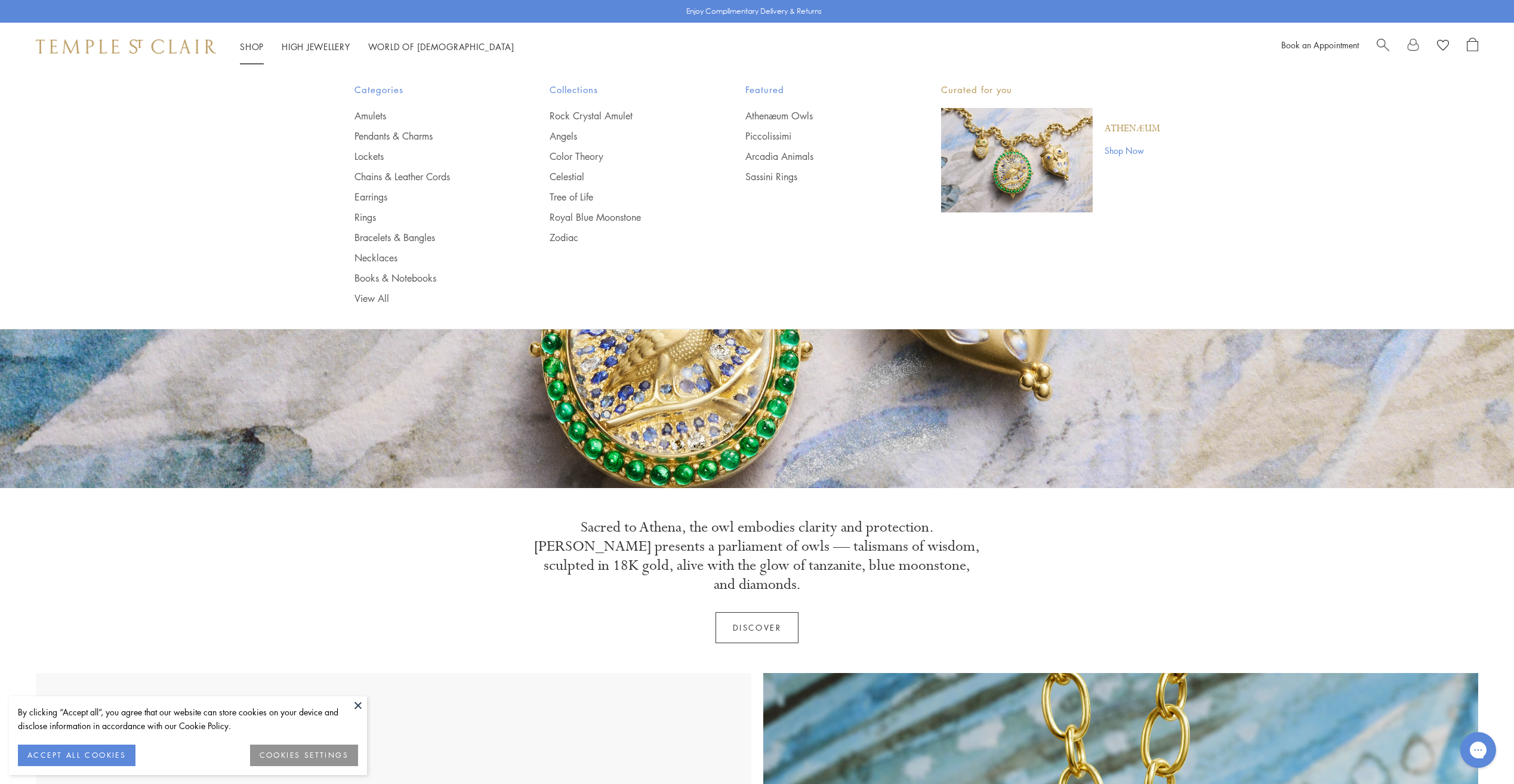
click at [250, 47] on link "Shop Shop" at bounding box center [252, 46] width 24 height 12
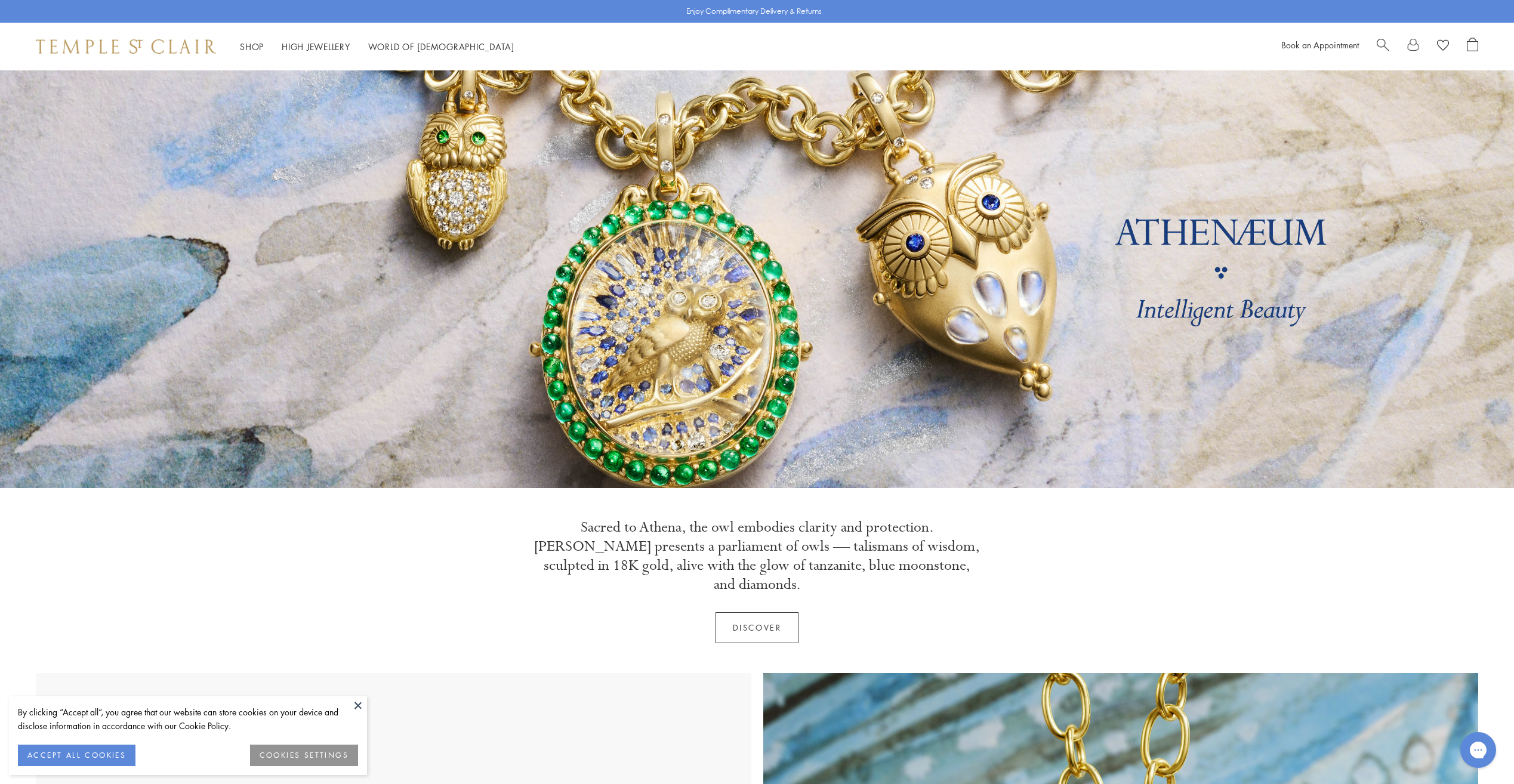
click at [345, 156] on div "Categories Amulets Pendants & Charms Lockets Chains & Leather Cords Earrings Ri…" at bounding box center [757, 194] width 866 height 247
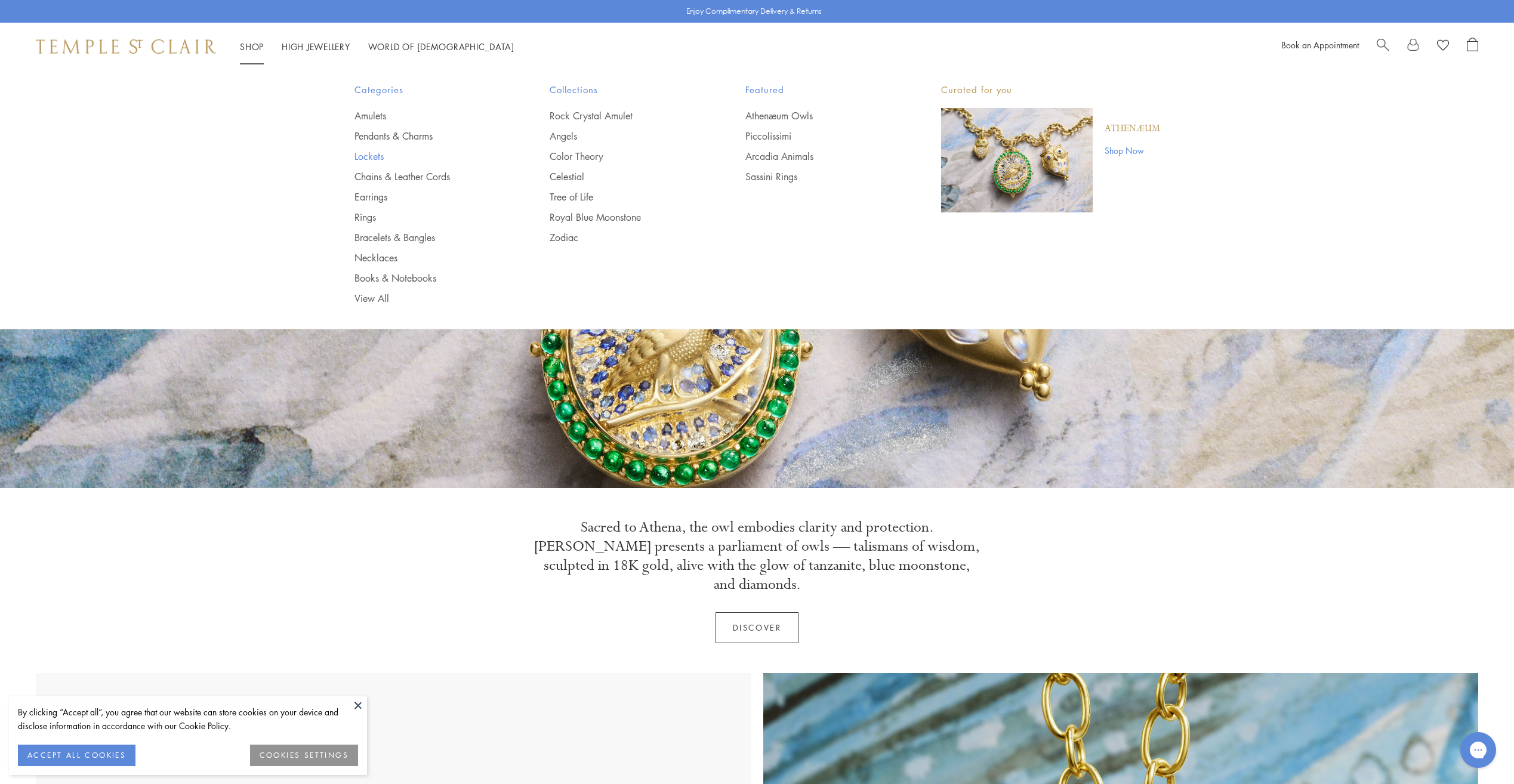
click at [366, 156] on link "Lockets" at bounding box center [428, 156] width 148 height 13
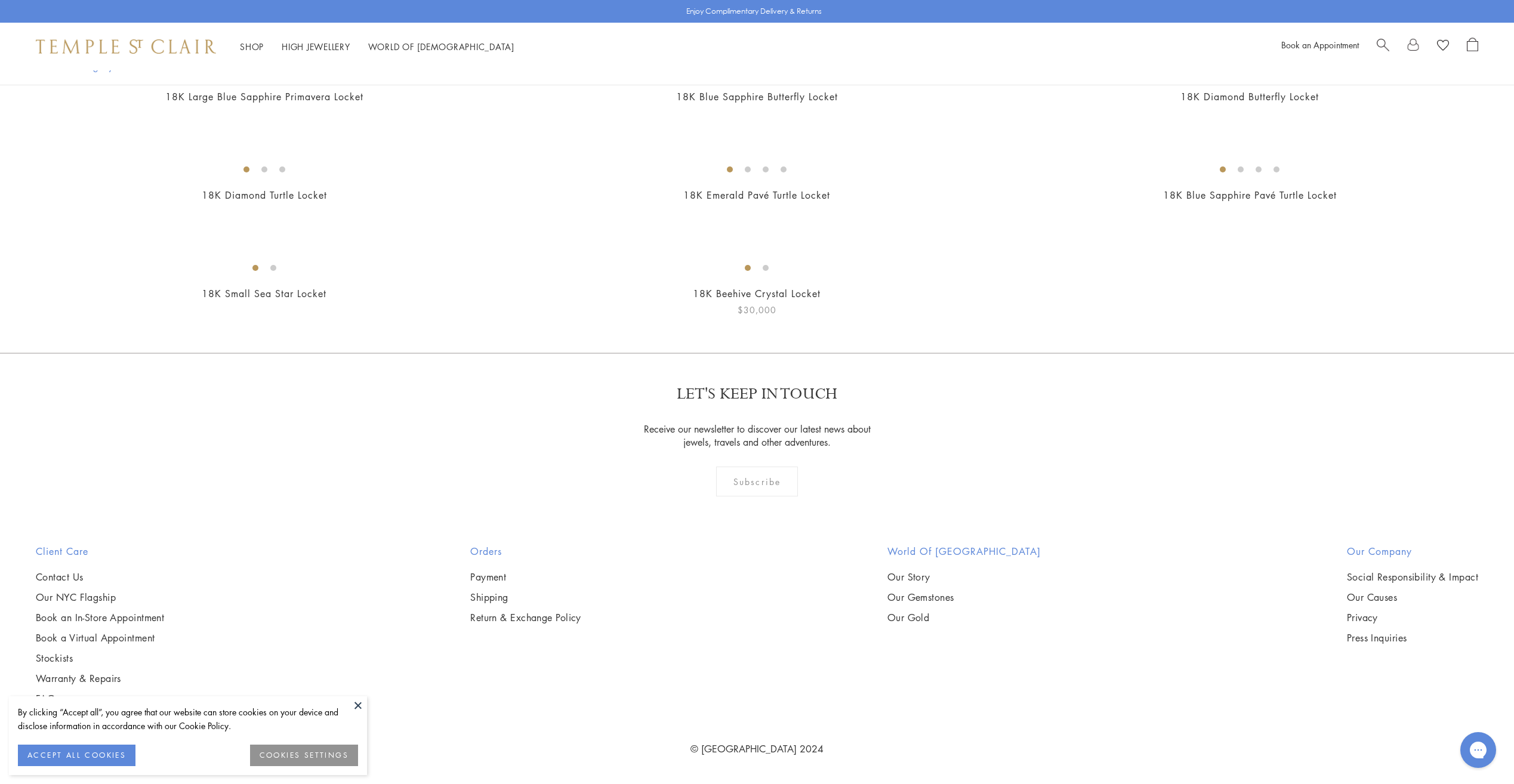
scroll to position [3520, 0]
click at [0, 0] on img at bounding box center [0, 0] width 0 height 0
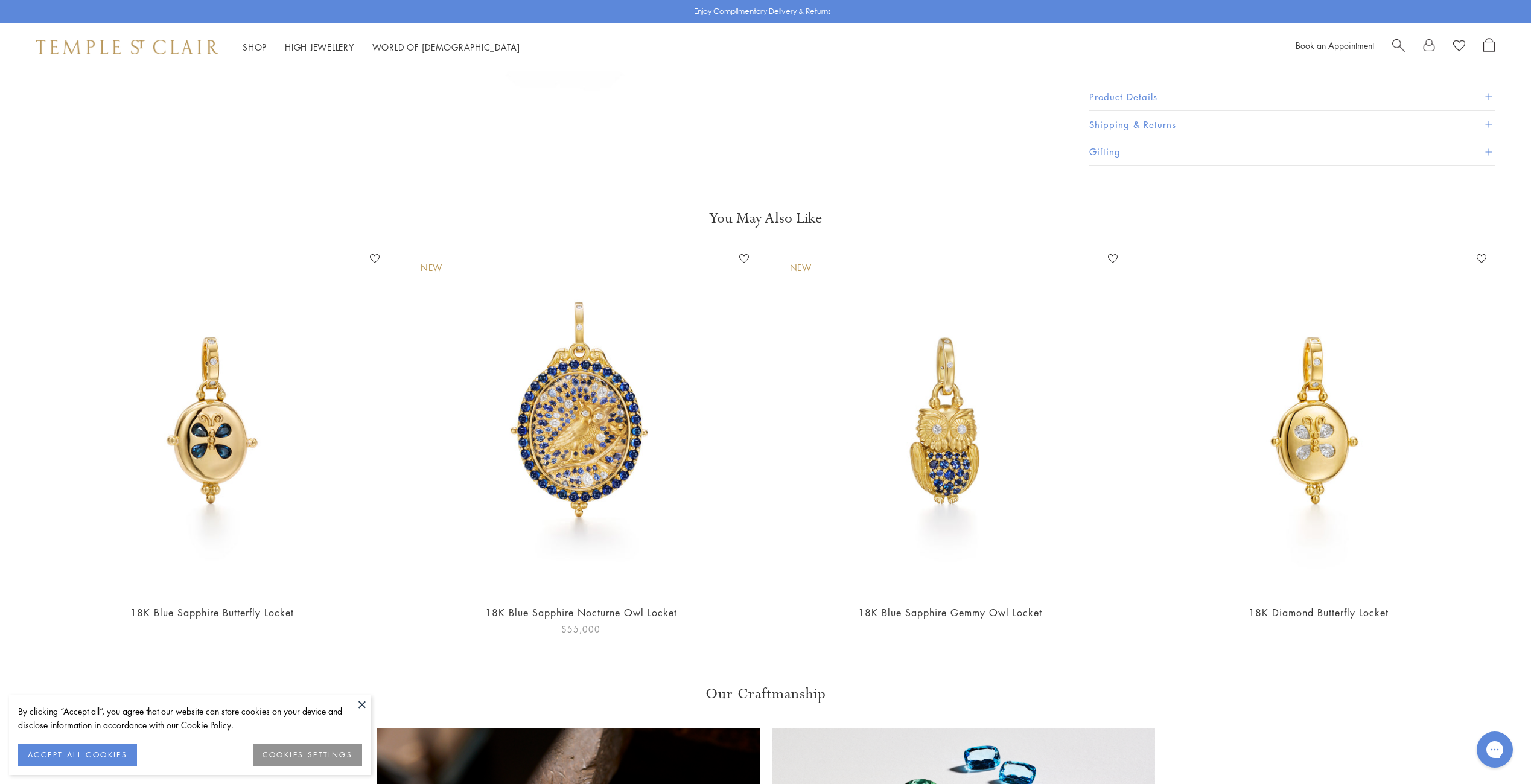
scroll to position [1026, 0]
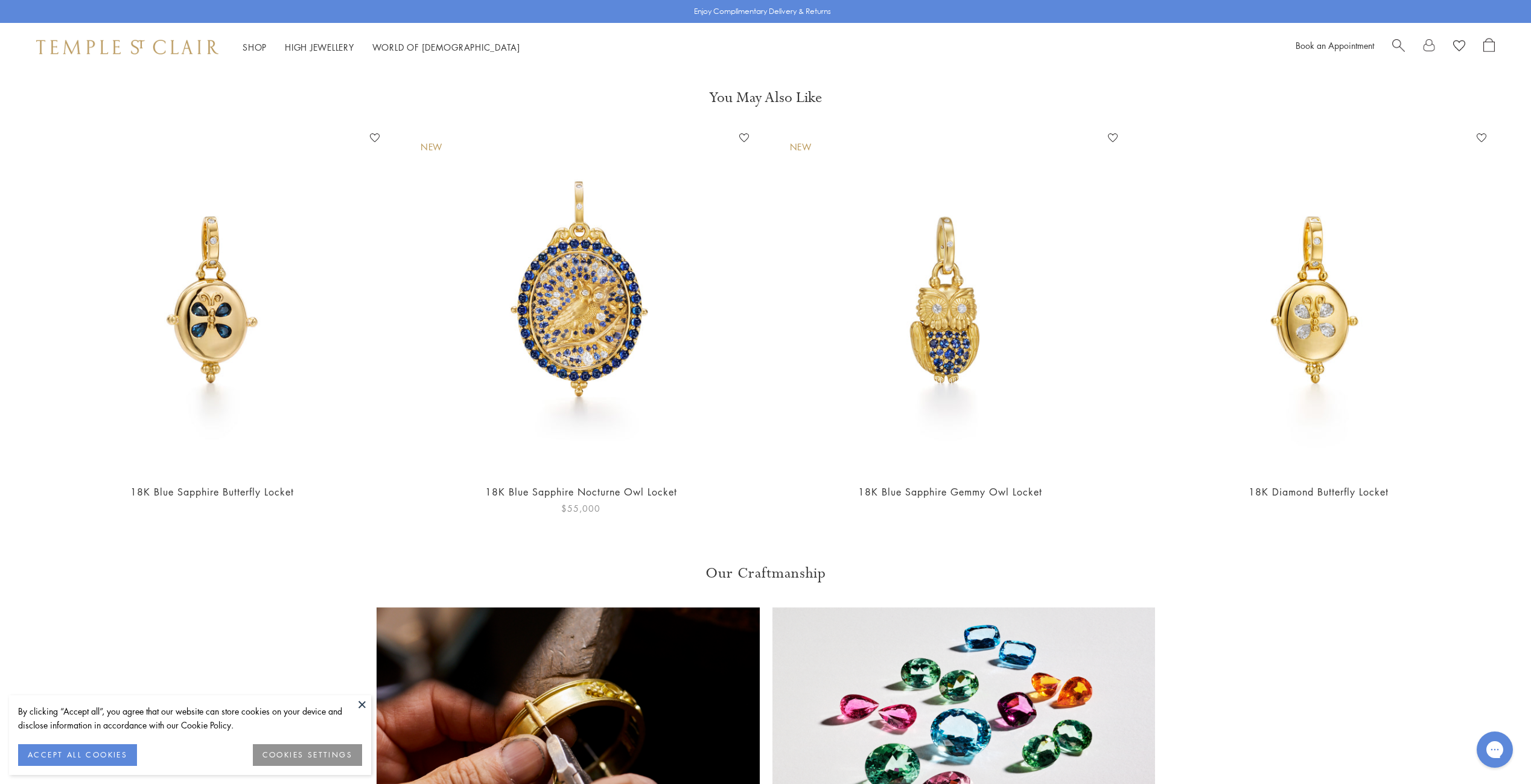
click at [483, 331] on img at bounding box center [581, 300] width 345 height 345
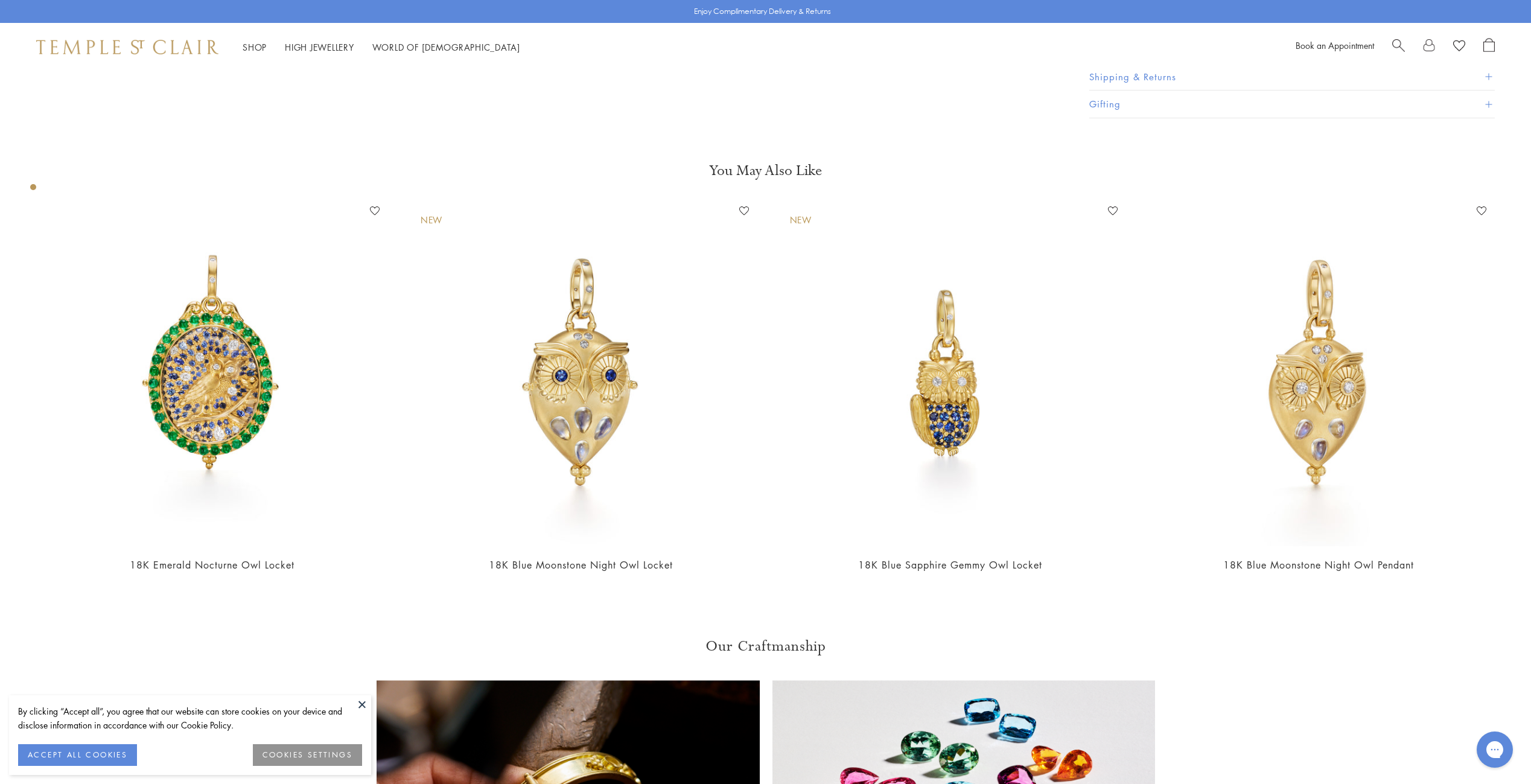
scroll to position [966, 0]
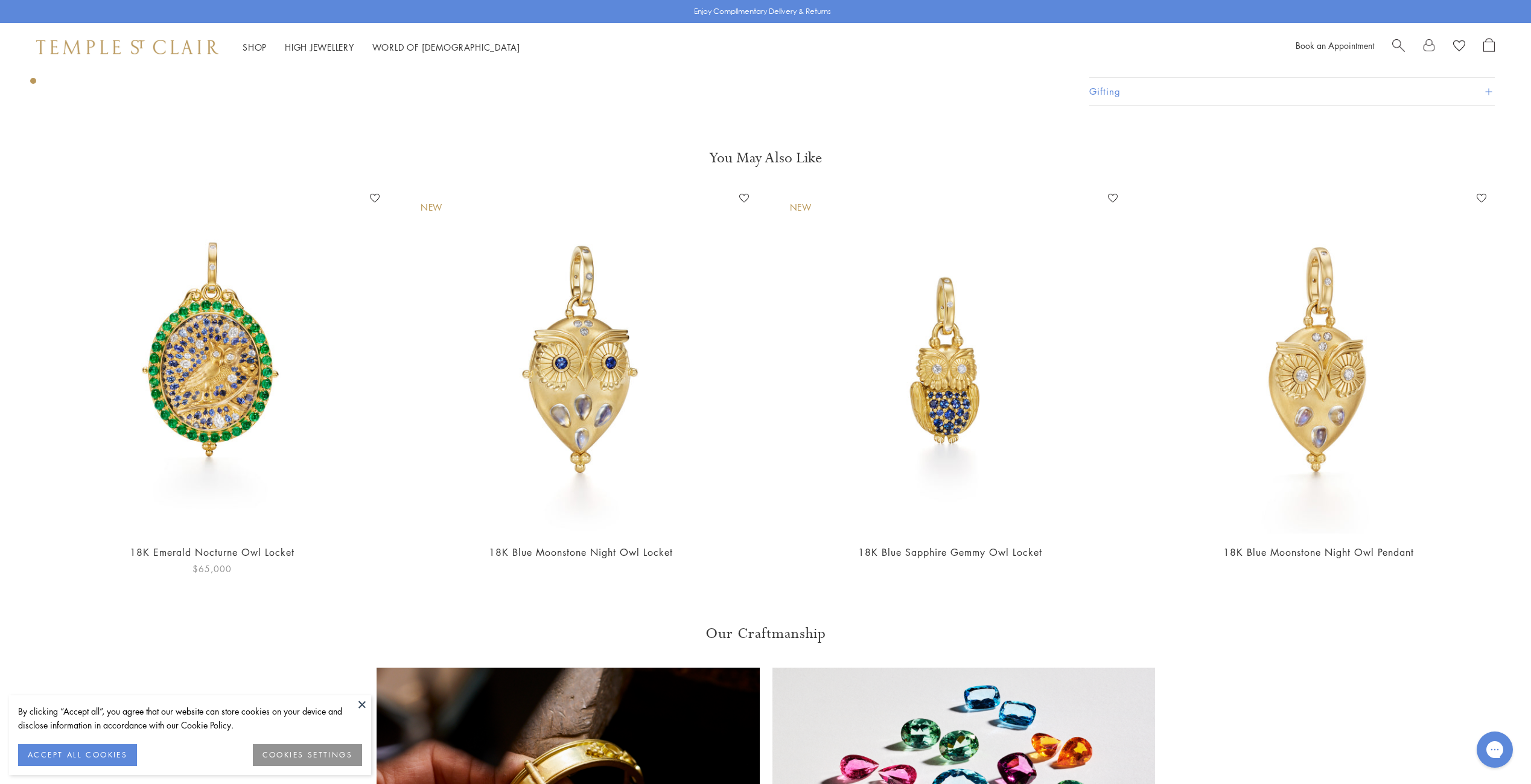
click at [139, 345] on img at bounding box center [212, 361] width 345 height 345
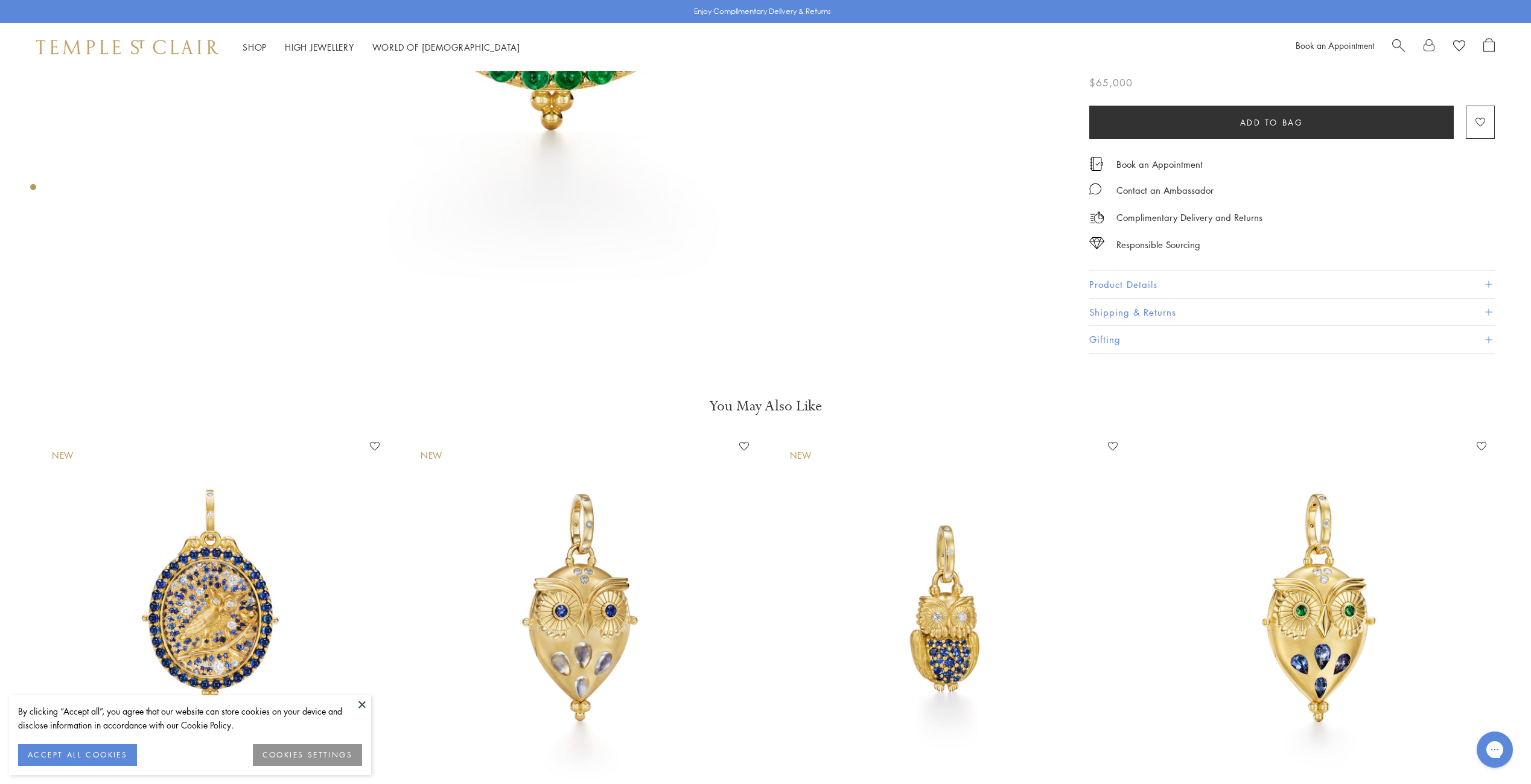
scroll to position [724, 0]
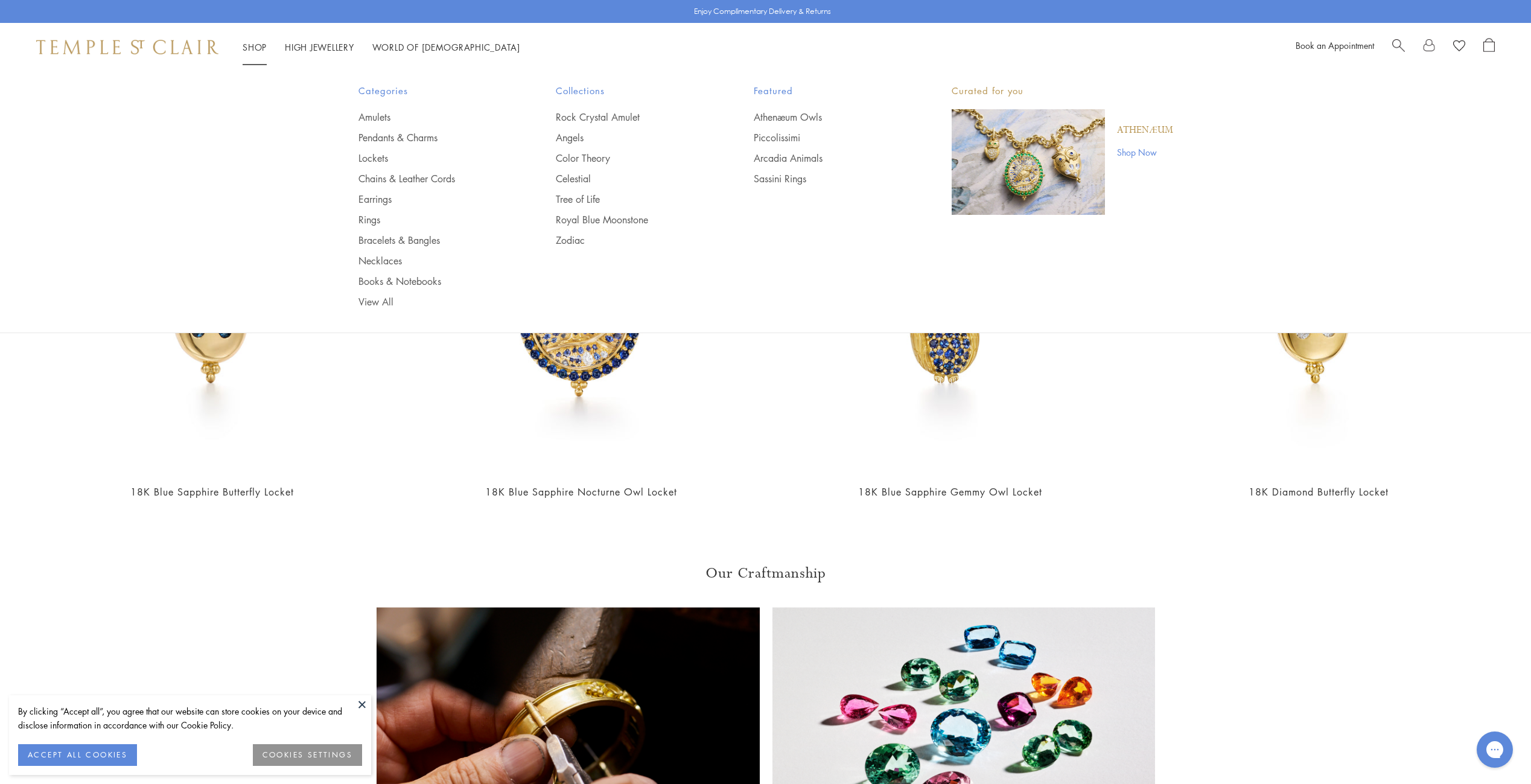
click at [243, 47] on link "Shop Shop" at bounding box center [255, 47] width 24 height 12
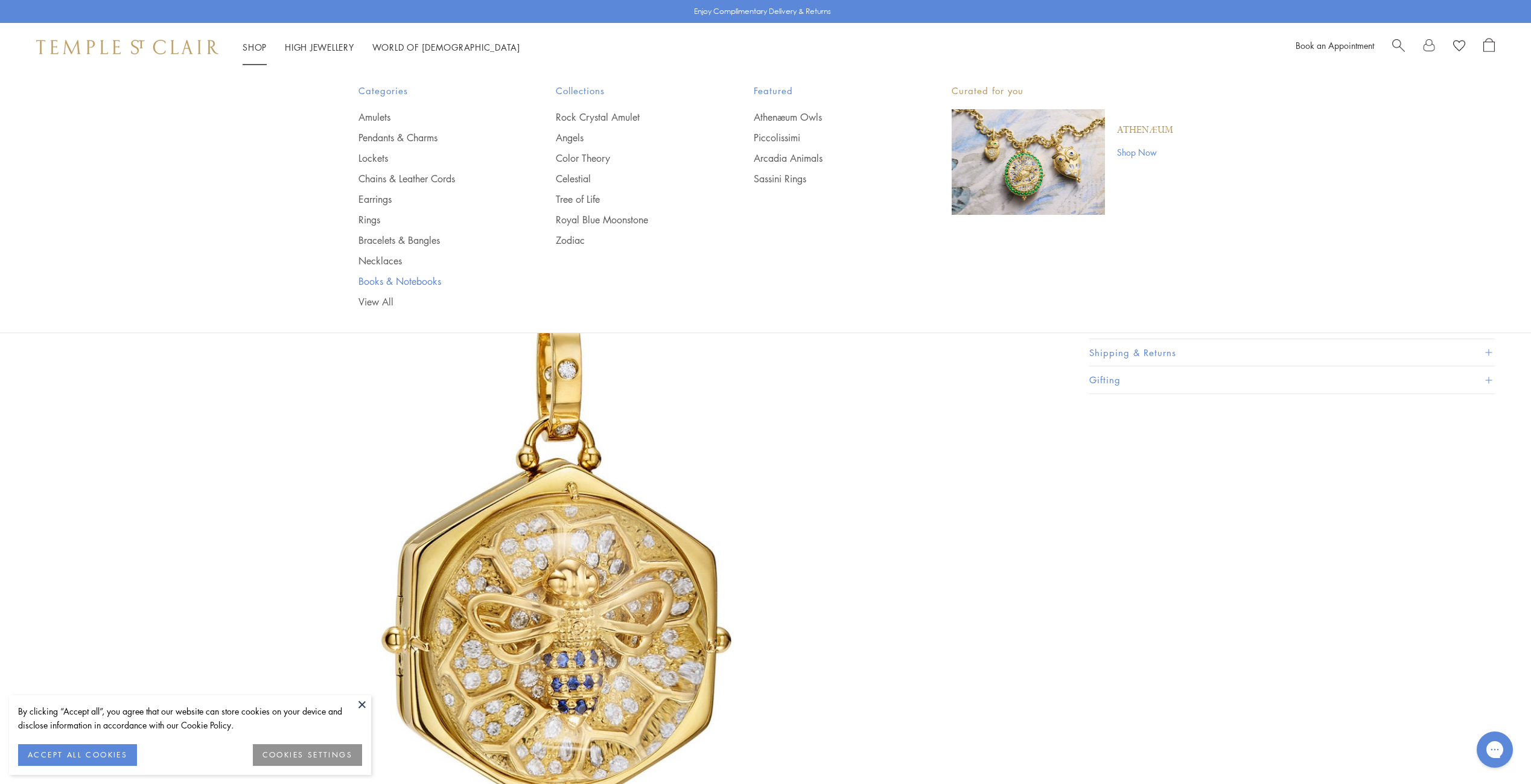
click at [395, 279] on link "Books & Notebooks" at bounding box center [433, 281] width 150 height 13
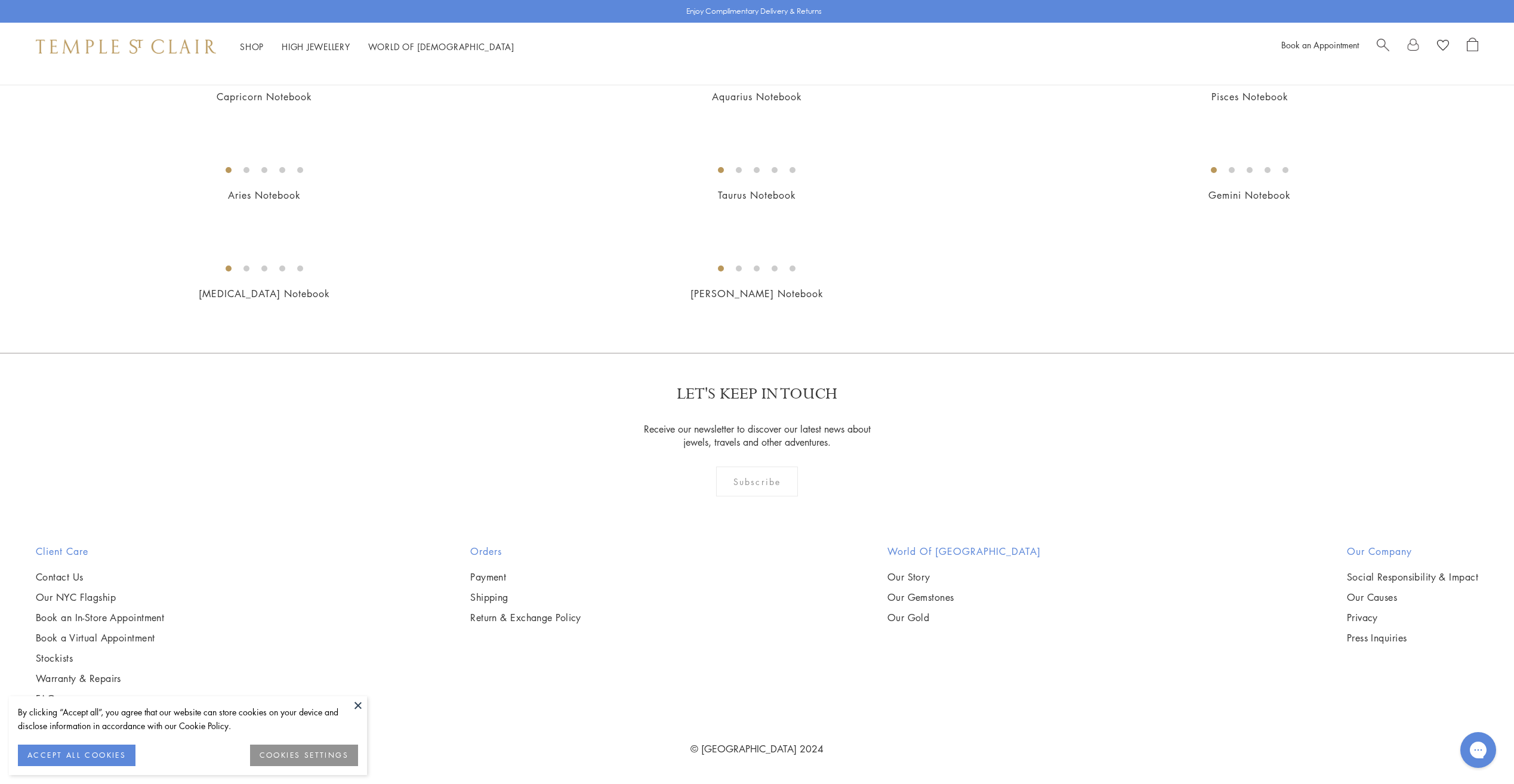
scroll to position [656, 0]
click at [0, 0] on img at bounding box center [0, 0] width 0 height 0
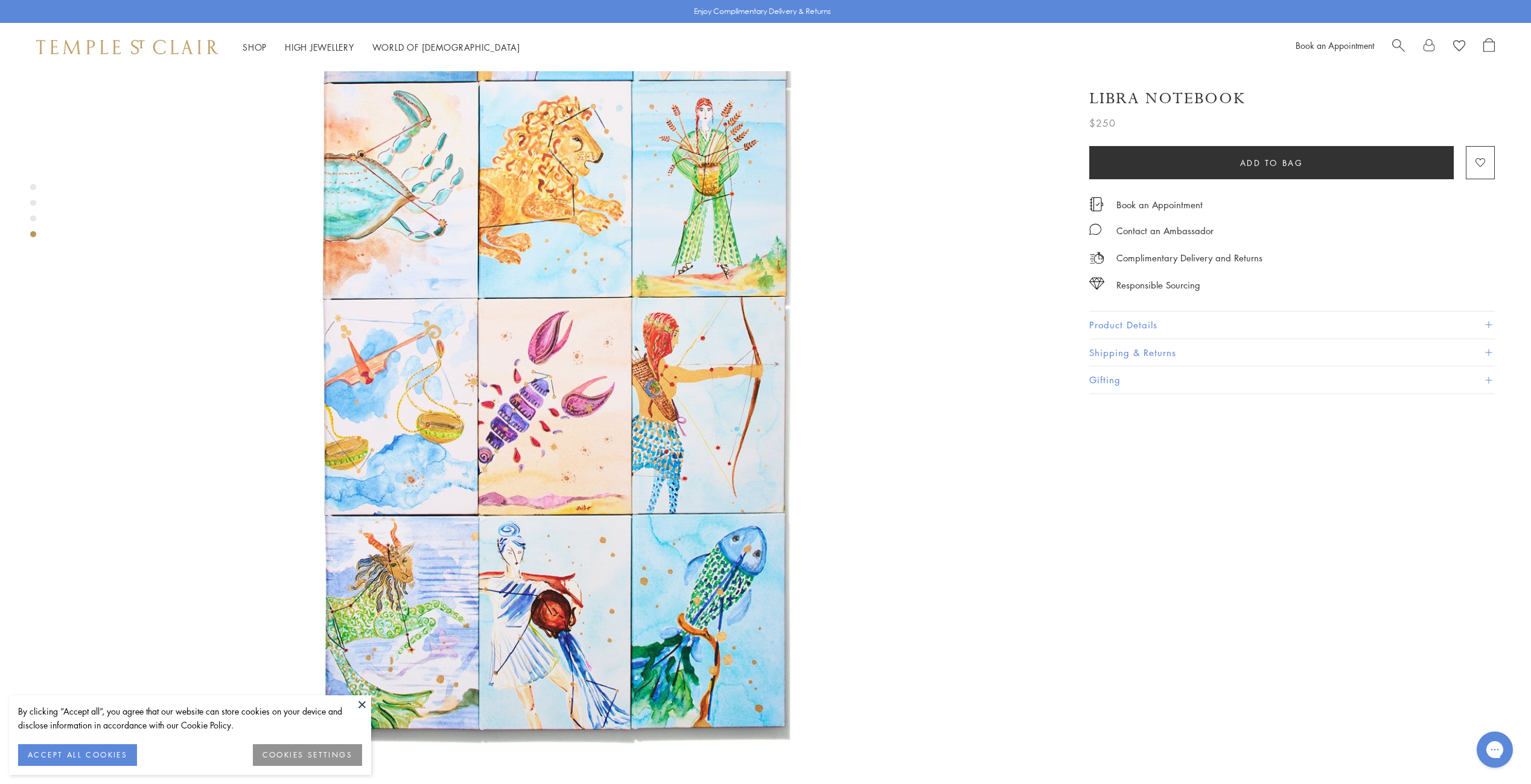
scroll to position [3199, 0]
